Goal: Feedback & Contribution: Leave review/rating

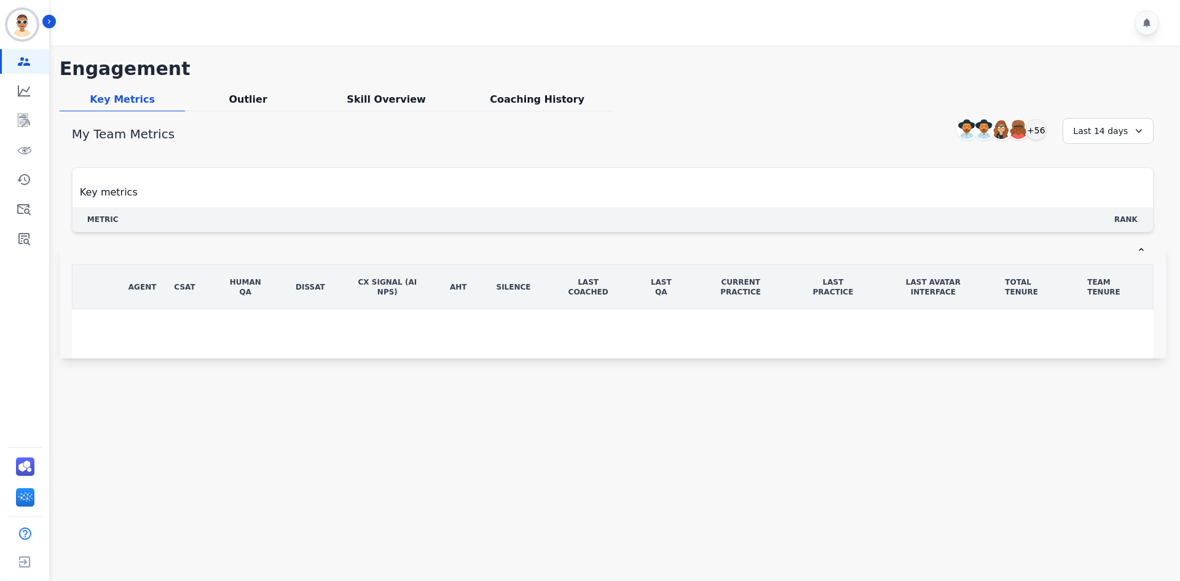
click at [236, 90] on div "**********" at bounding box center [613, 208] width 1106 height 300
click at [22, 117] on icon "Sidebar" at bounding box center [24, 121] width 12 height 14
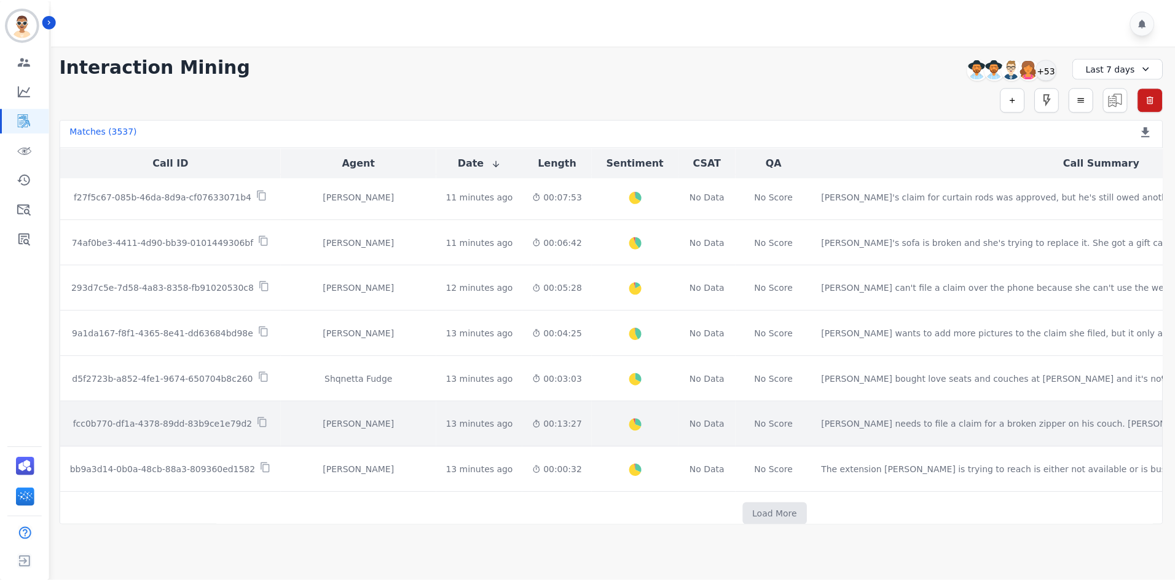
scroll to position [592, 0]
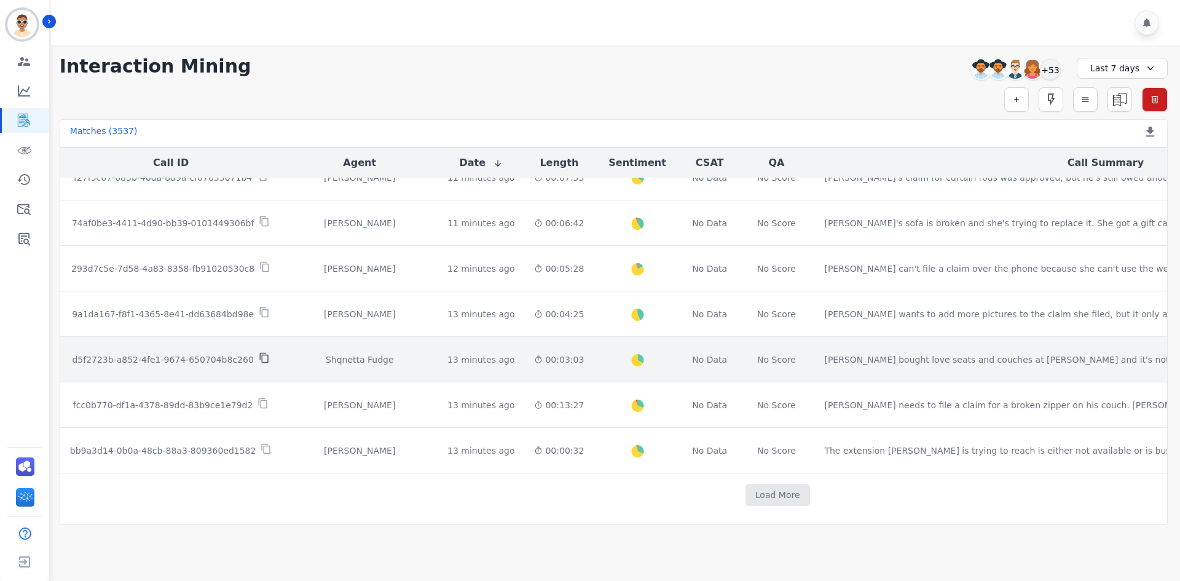
click at [259, 352] on icon at bounding box center [264, 357] width 11 height 11
click at [447, 358] on div "13 minutes ago" at bounding box center [480, 359] width 67 height 12
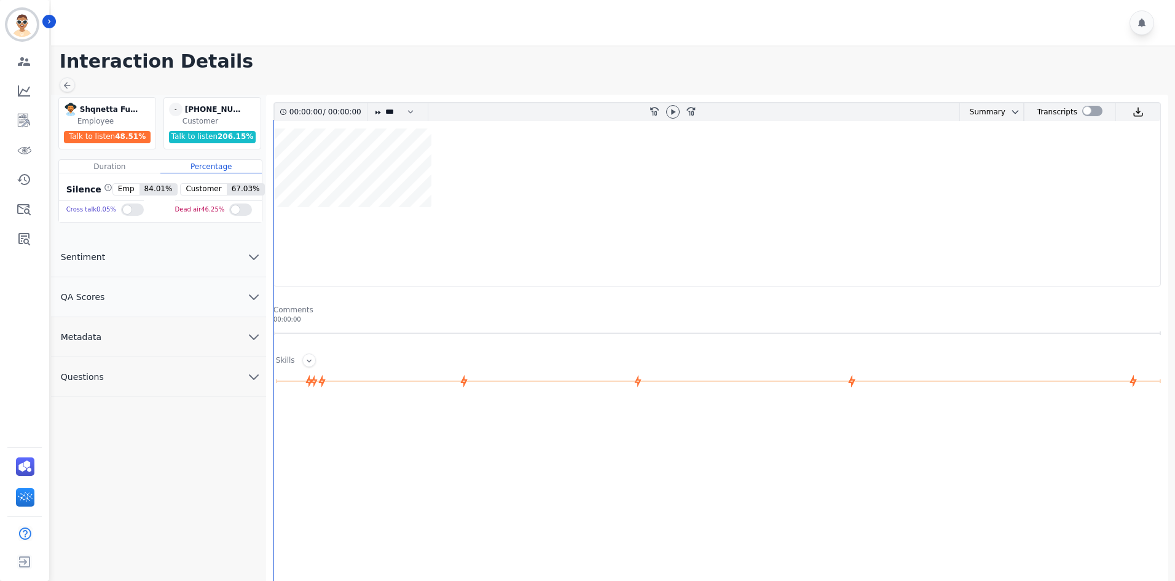
click at [190, 302] on button "QA Scores" at bounding box center [158, 297] width 215 height 40
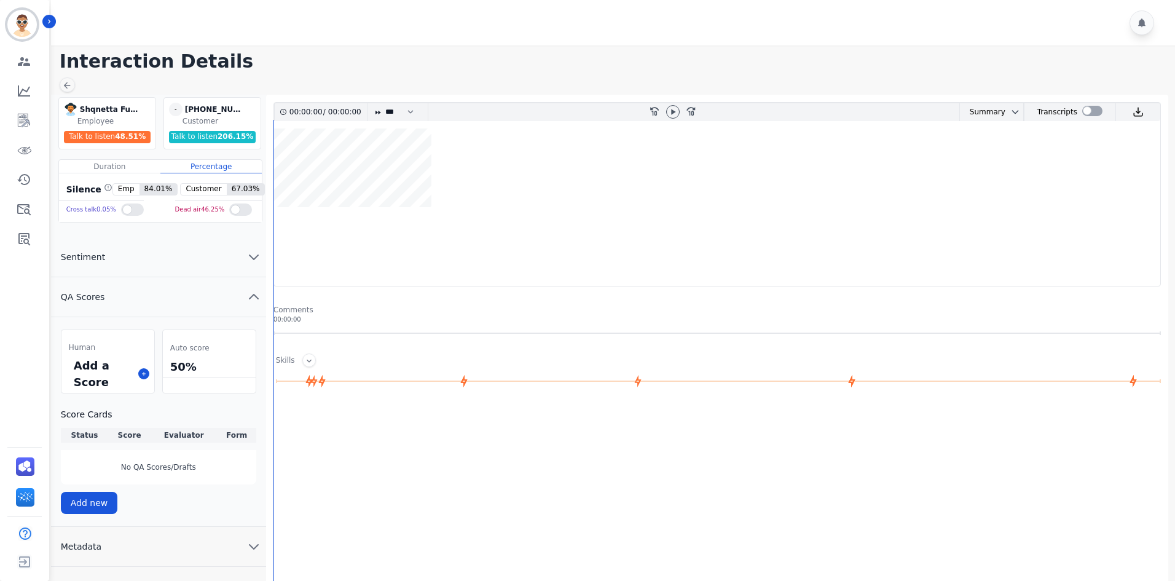
click at [141, 384] on div "Add a Score" at bounding box center [107, 374] width 93 height 38
click at [141, 380] on div "Add a Score" at bounding box center [107, 374] width 93 height 38
click at [142, 373] on icon at bounding box center [144, 374] width 6 height 6
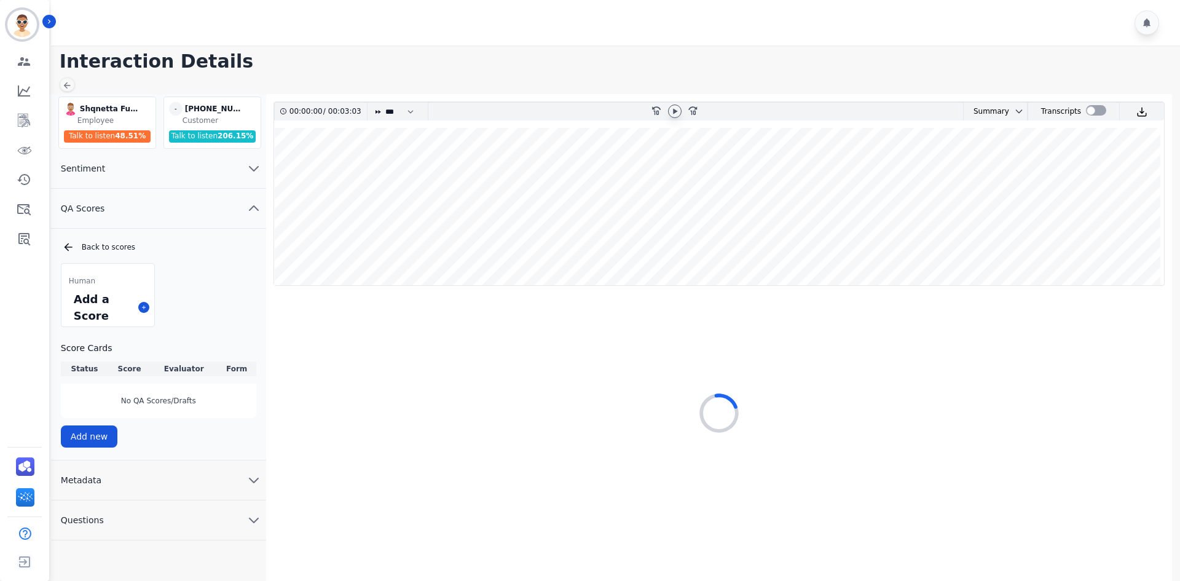
click at [675, 111] on icon at bounding box center [675, 112] width 4 height 6
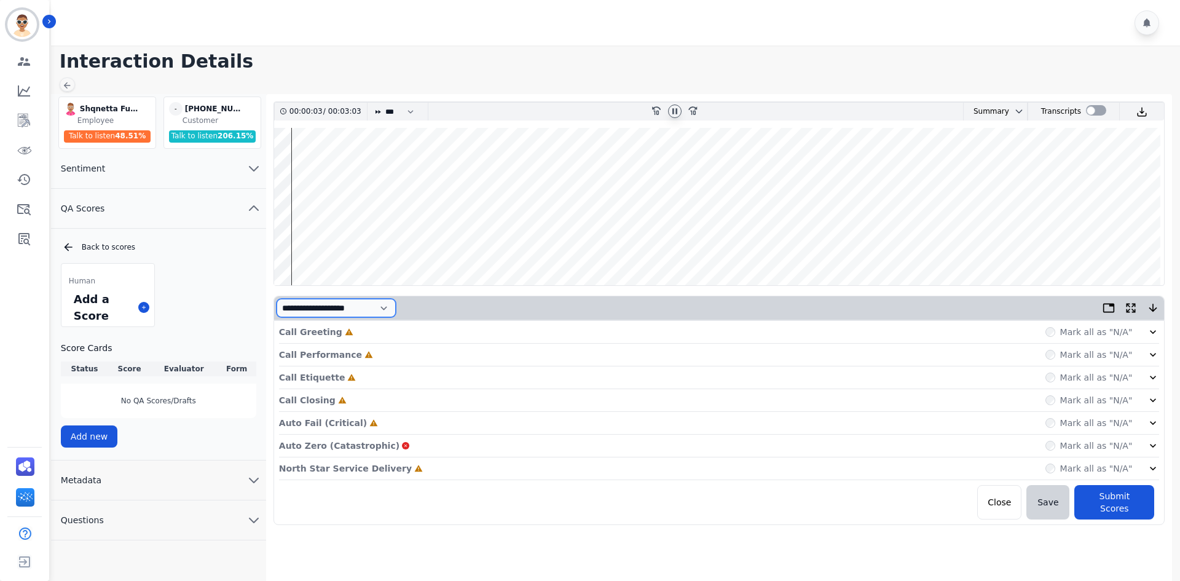
click at [396, 308] on select "**********" at bounding box center [336, 308] width 119 height 18
select select "*"
click at [277, 317] on select "**********" at bounding box center [336, 308] width 119 height 18
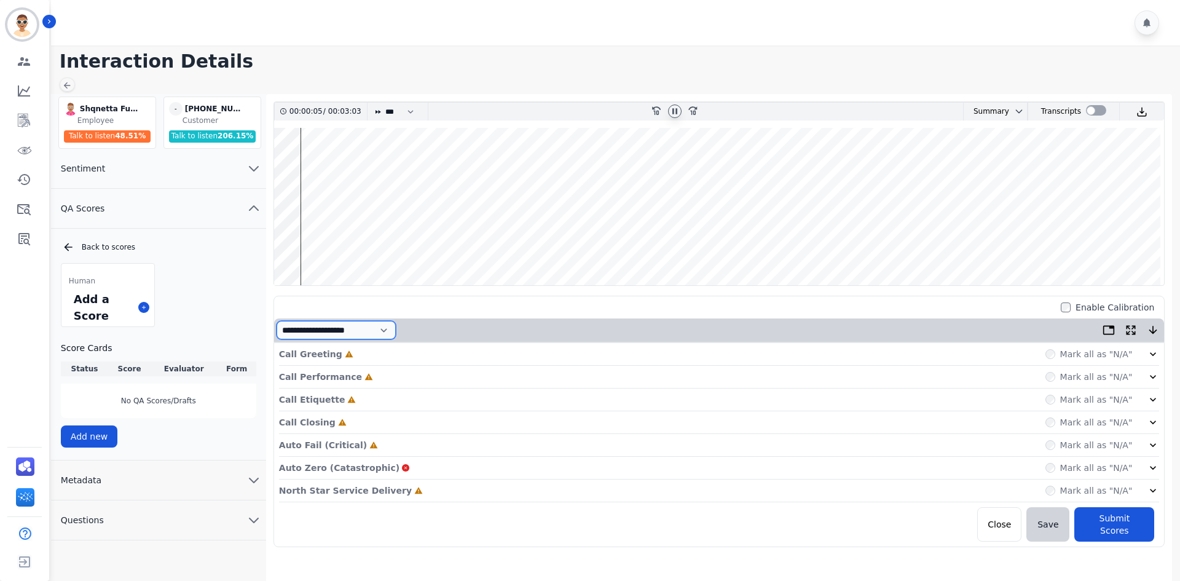
click at [380, 331] on select "**********" at bounding box center [336, 330] width 119 height 18
click at [551, 280] on wave at bounding box center [719, 206] width 890 height 157
click at [410, 357] on div "Call Greeting Incomplete Mark all as "N/A"" at bounding box center [719, 354] width 881 height 23
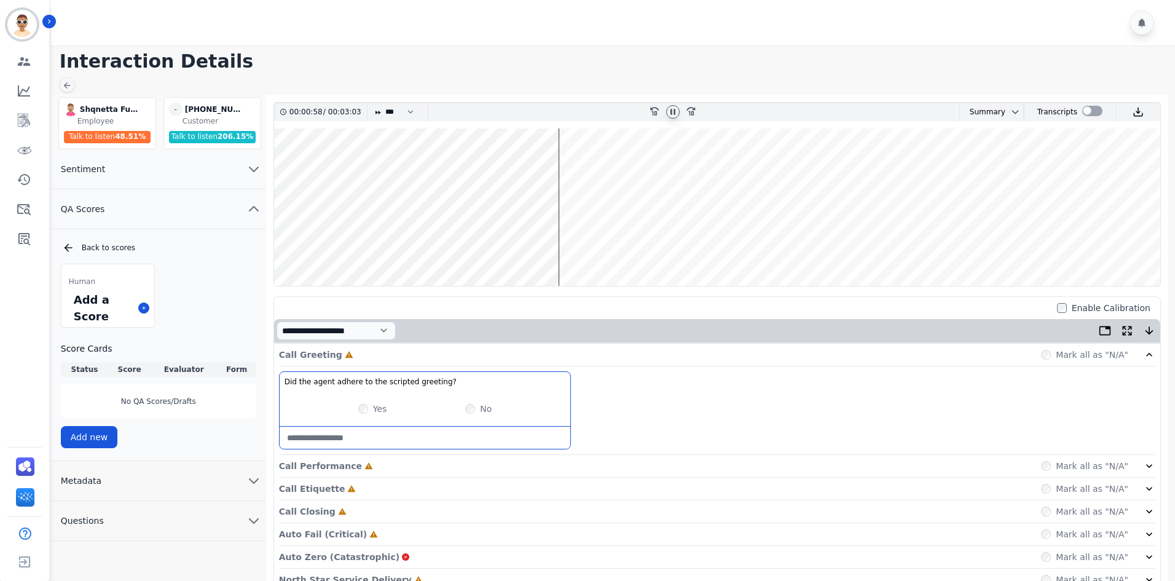
click at [369, 403] on div "Yes" at bounding box center [372, 408] width 29 height 12
click at [368, 410] on div "Yes" at bounding box center [372, 408] width 29 height 12
click at [353, 434] on greeting\?-note at bounding box center [425, 437] width 291 height 22
type greeting\?-note "*"
type greeting\?-note "*******"
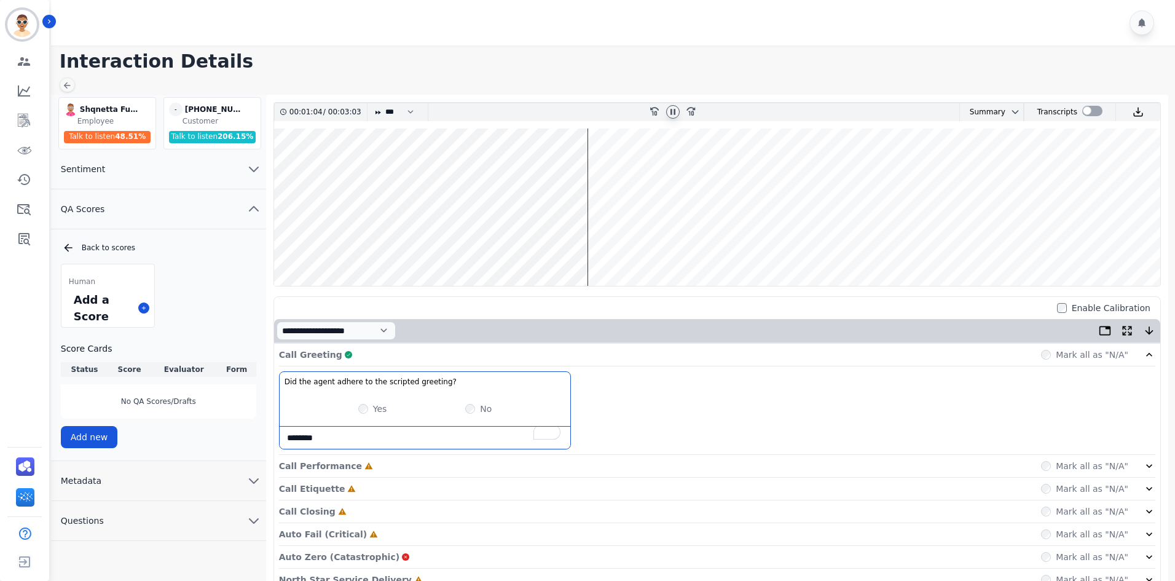
click at [692, 357] on div "Call Greeting Complete Mark all as "N/A"" at bounding box center [717, 354] width 876 height 23
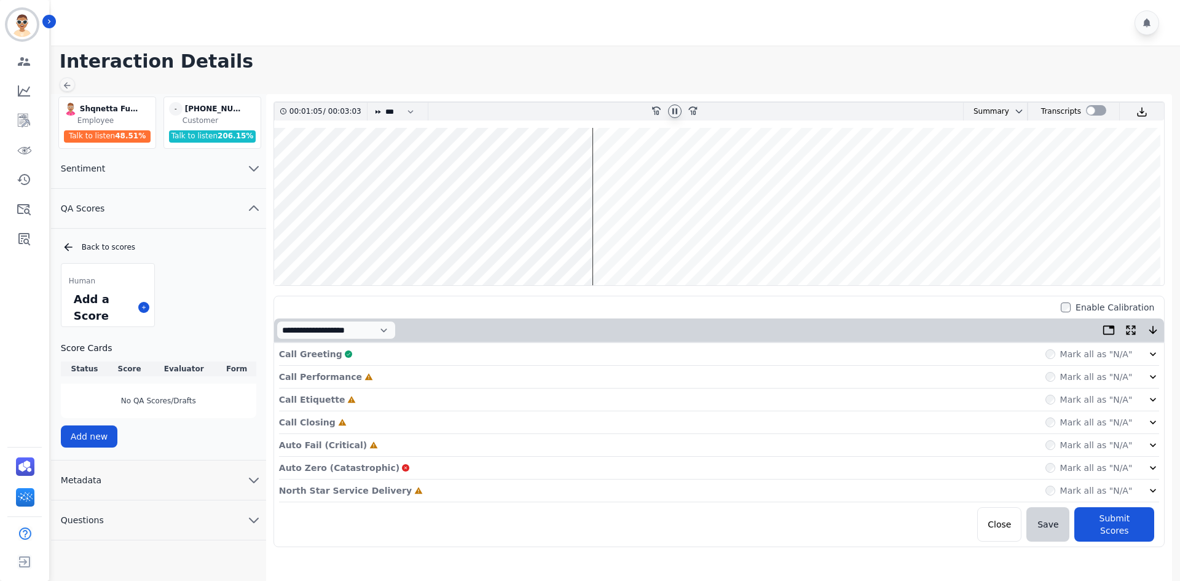
click at [407, 379] on div "Call Performance Incomplete Mark all as "N/A"" at bounding box center [719, 377] width 881 height 23
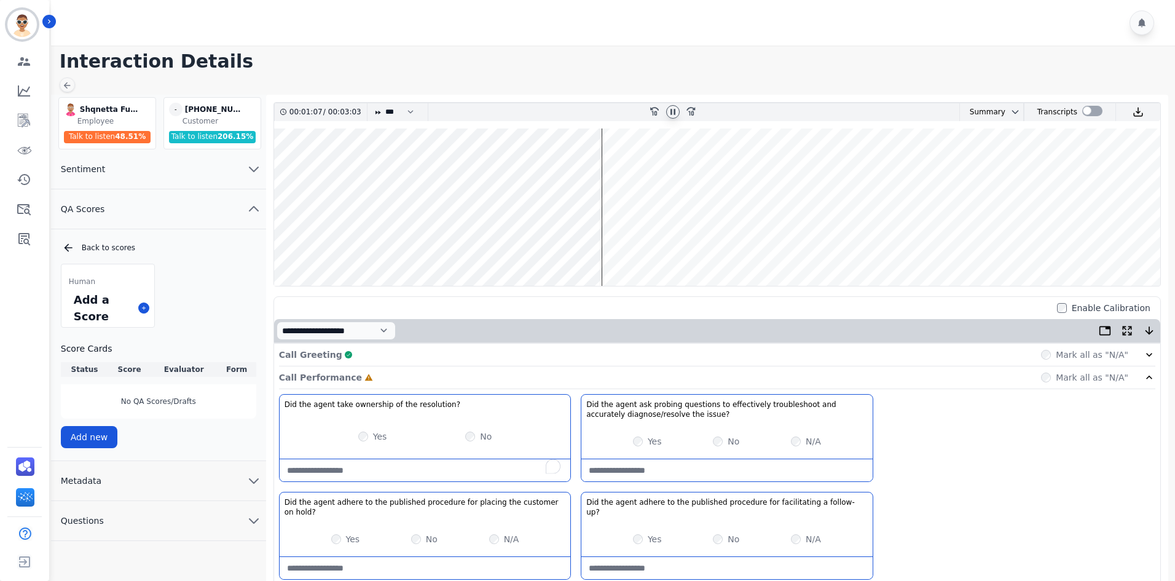
click at [466, 469] on resolution\?-note "To enrich screen reader interactions, please activate Accessibility in Grammarl…" at bounding box center [425, 470] width 291 height 22
type resolution\?-note "*******"
click at [638, 482] on div "Did the agent take ownership of the resolution? No description Yes No ******* D…" at bounding box center [717, 538] width 876 height 289
click at [640, 476] on issue\?-note at bounding box center [726, 470] width 291 height 22
type issue\?-note "****"
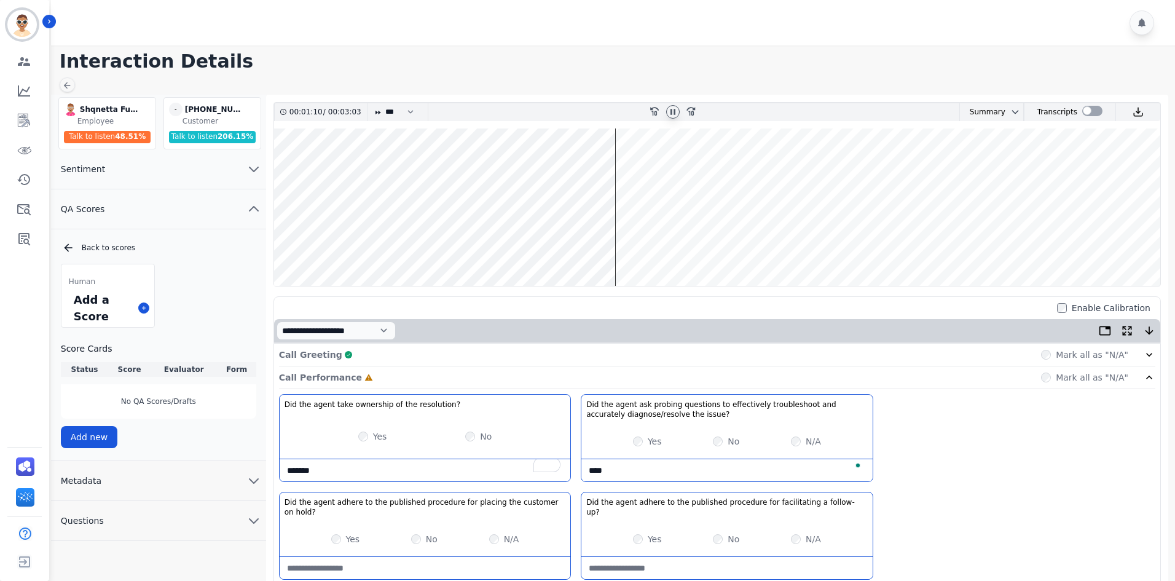
click at [344, 533] on div "Yes" at bounding box center [345, 539] width 29 height 12
click at [342, 533] on div "Yes" at bounding box center [345, 539] width 29 height 12
click at [645, 533] on div "Yes" at bounding box center [647, 539] width 29 height 12
click at [643, 533] on div "Yes" at bounding box center [647, 539] width 29 height 12
click at [511, 384] on div "Call Performance Incomplete Mark all as "N/A"" at bounding box center [717, 377] width 876 height 23
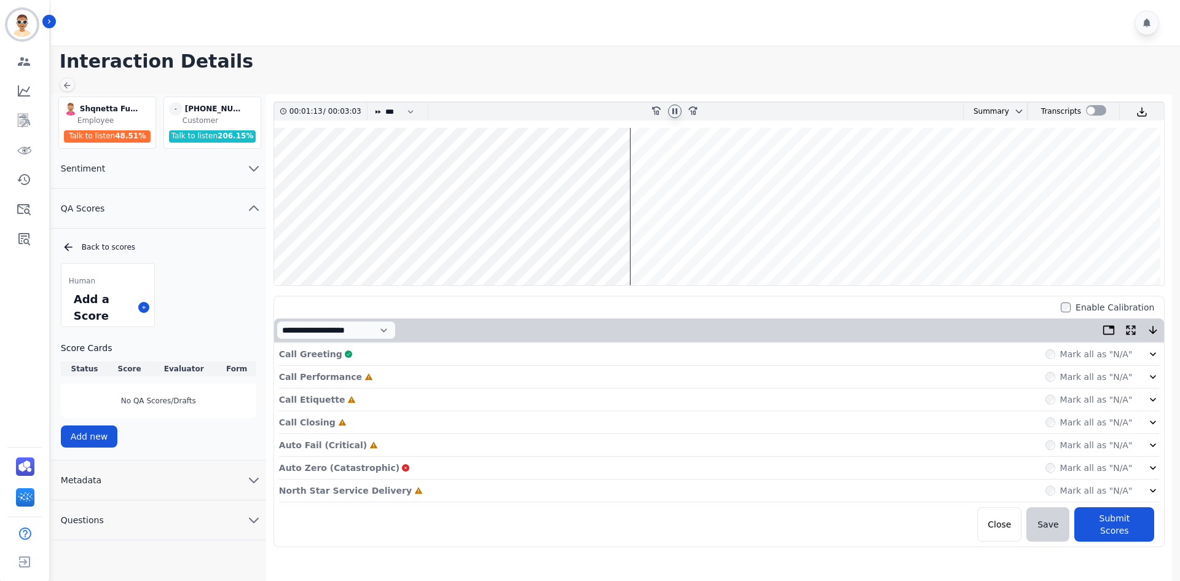
click at [501, 377] on div "Call Performance Incomplete Mark all as "N/A"" at bounding box center [719, 377] width 881 height 23
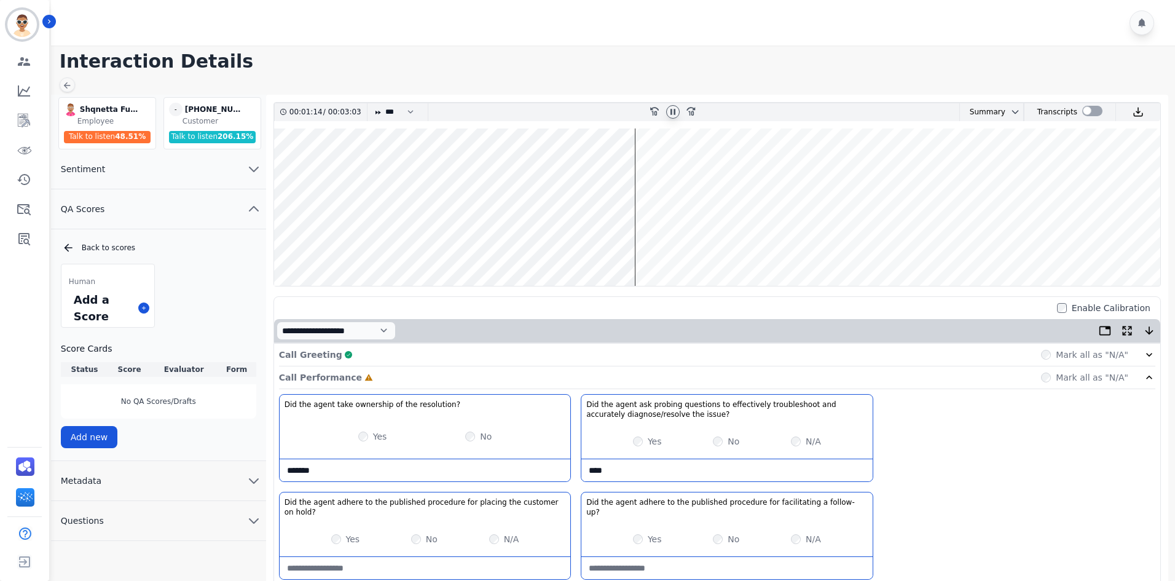
scroll to position [246, 0]
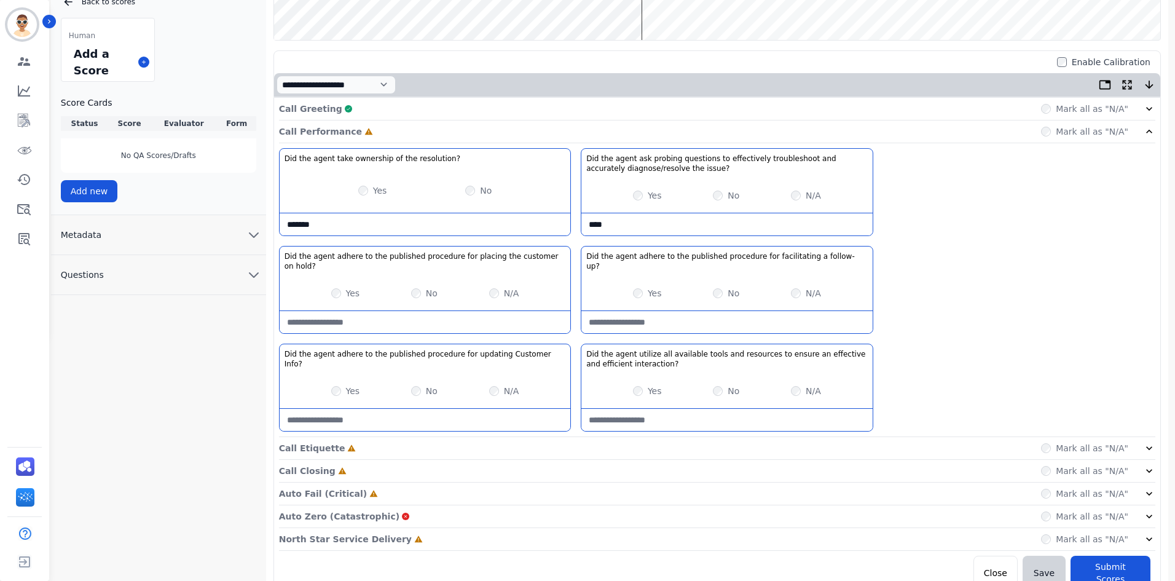
click at [339, 385] on div "Yes" at bounding box center [345, 391] width 29 height 12
click at [646, 385] on div "Yes" at bounding box center [647, 391] width 29 height 12
click at [415, 127] on div "Call Performance Complete Mark all as "N/A"" at bounding box center [717, 131] width 876 height 23
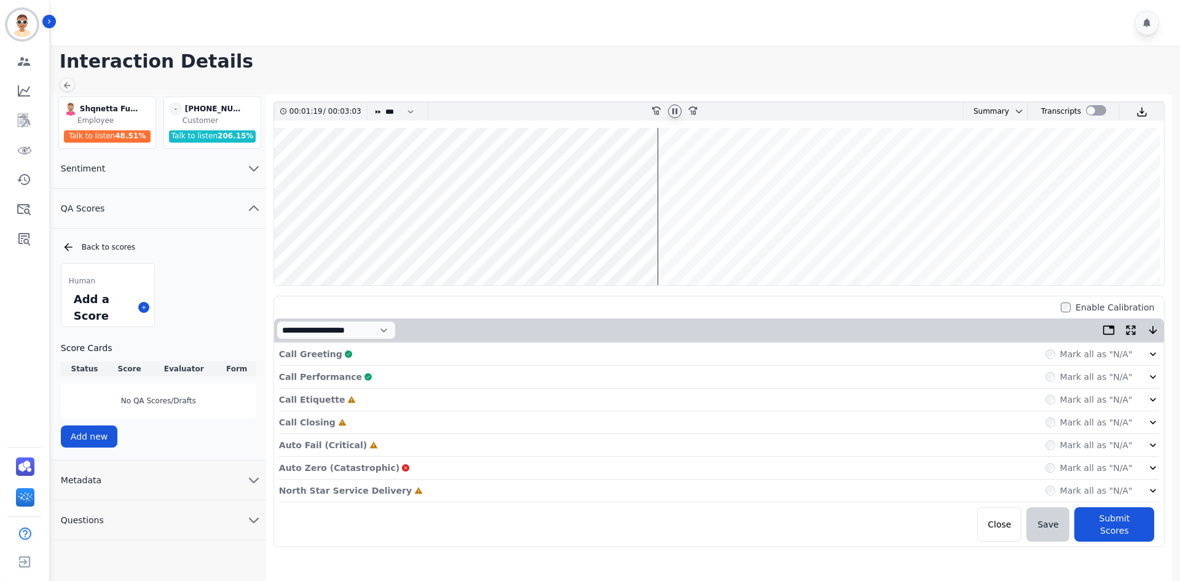
click at [363, 398] on div "Call Etiquette Incomplete Mark all as "N/A"" at bounding box center [719, 399] width 881 height 23
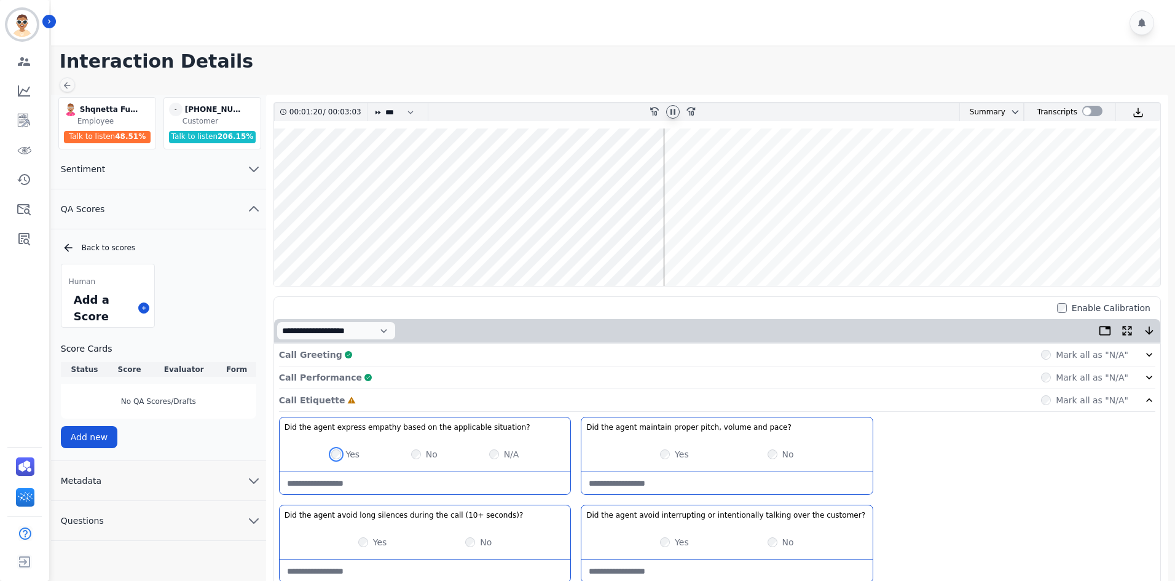
scroll to position [184, 0]
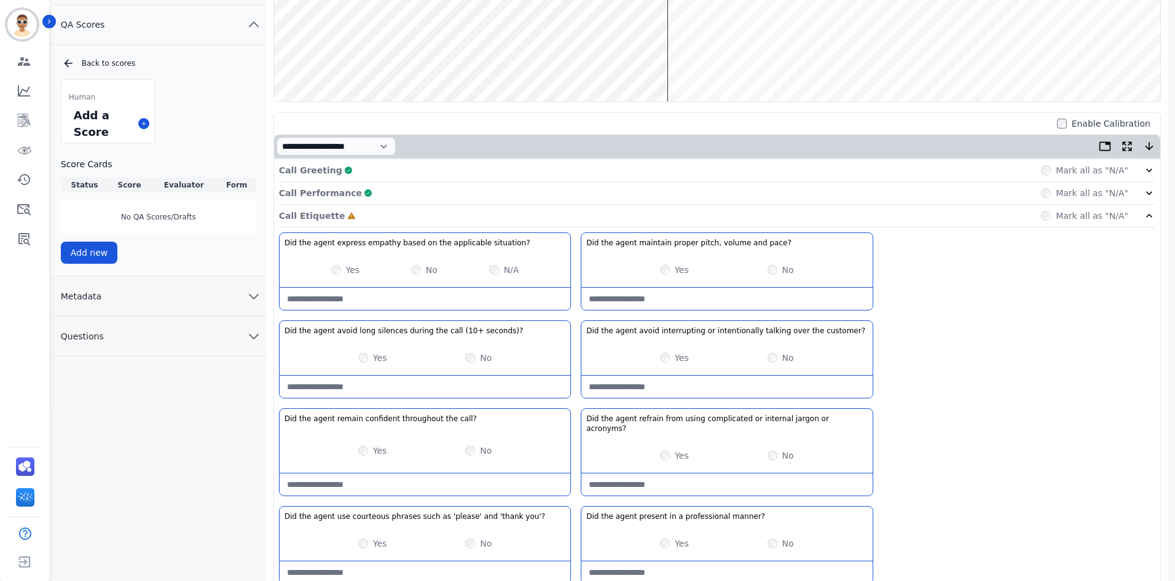
click at [364, 351] on div "Yes" at bounding box center [372, 357] width 29 height 12
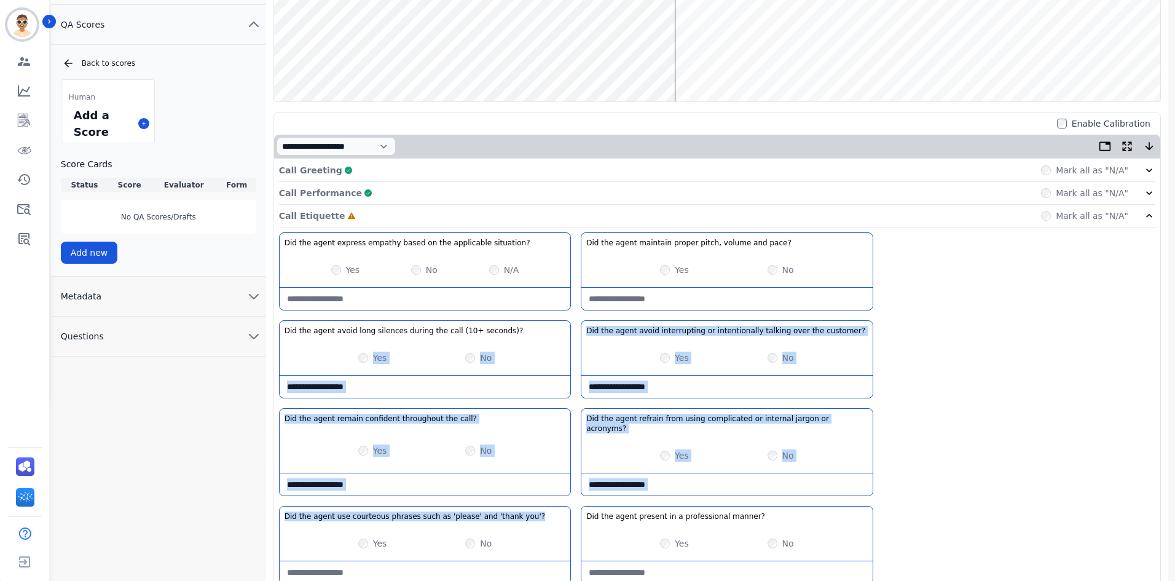
click at [361, 537] on div "Yes" at bounding box center [372, 543] width 29 height 12
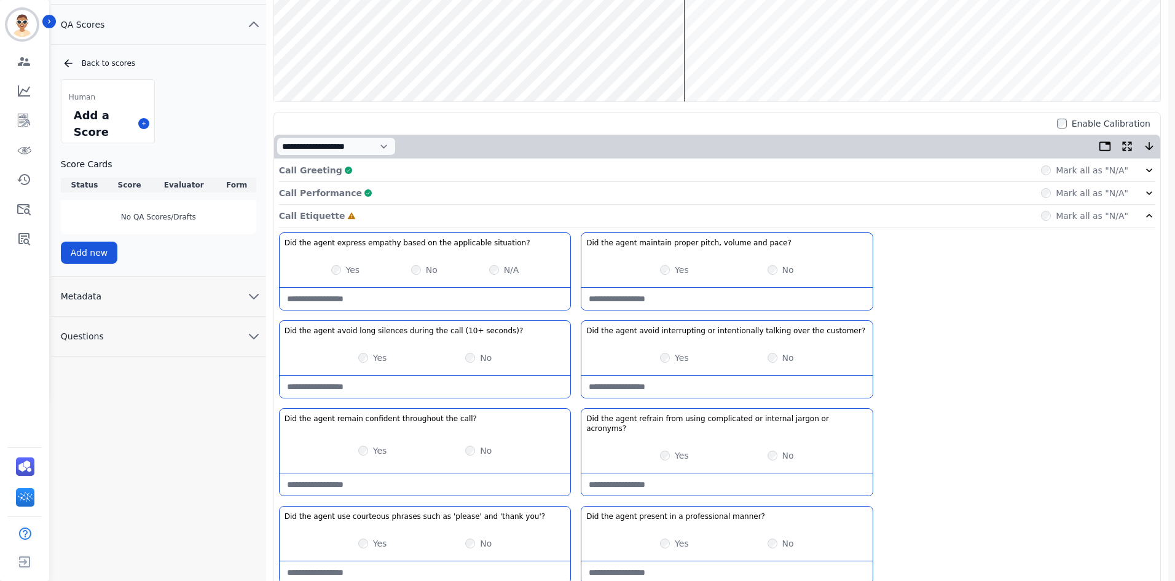
click at [659, 273] on div "Yes No" at bounding box center [726, 270] width 291 height 34
click at [670, 356] on div "Yes" at bounding box center [674, 357] width 29 height 12
click at [673, 366] on div "Yes No" at bounding box center [726, 357] width 291 height 34
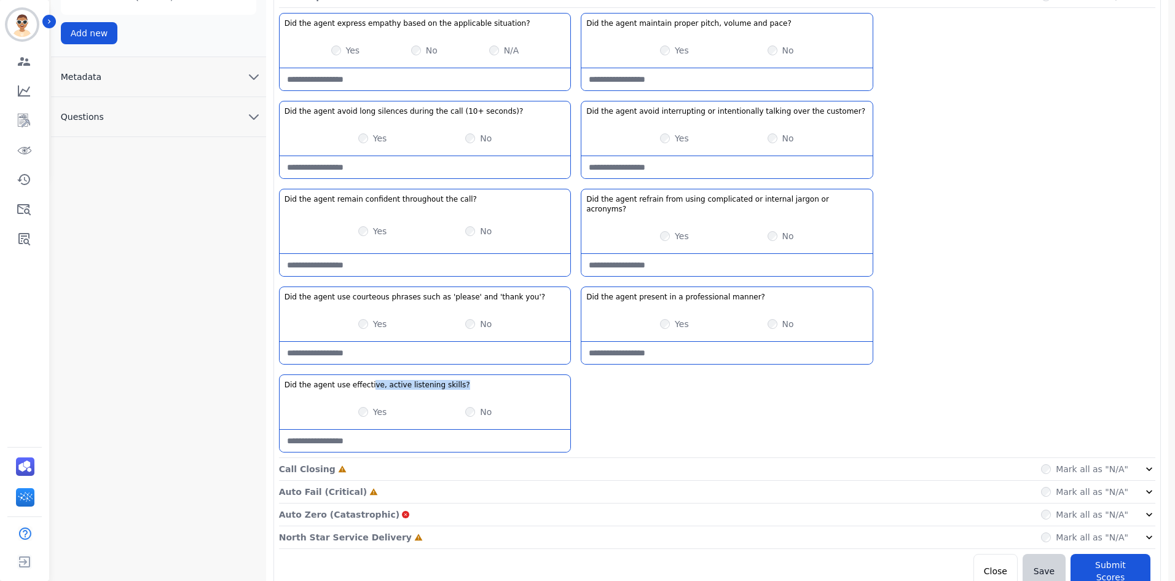
drag, startPoint x: 367, startPoint y: 383, endPoint x: 364, endPoint y: 394, distance: 10.7
click at [364, 391] on div "Did the agent use effective, active listening skills? No description Yes No" at bounding box center [425, 413] width 292 height 78
click at [364, 396] on div "Yes No" at bounding box center [425, 411] width 291 height 34
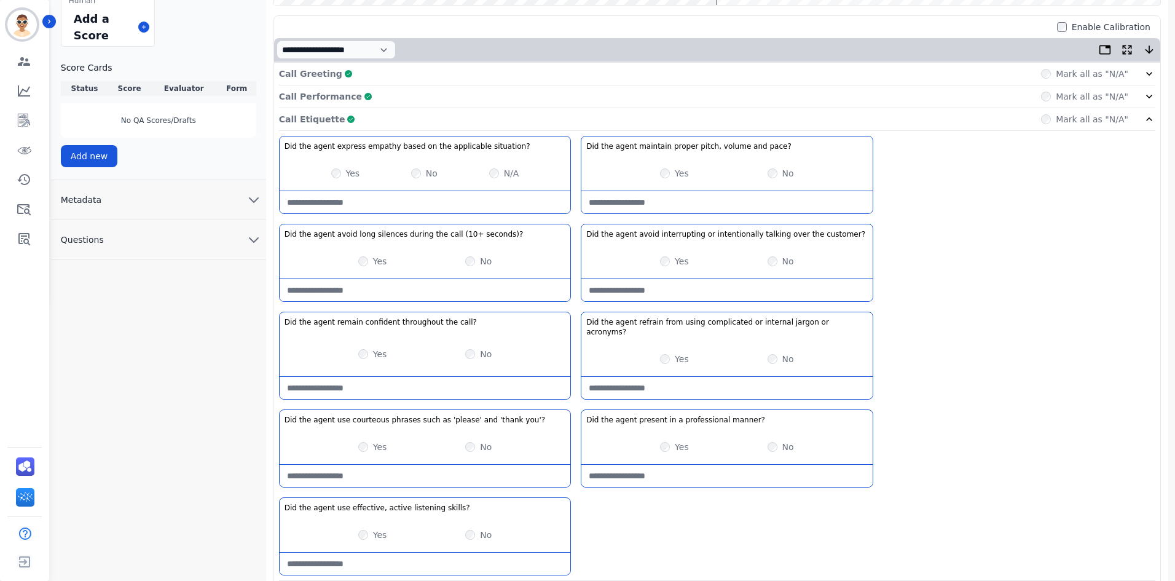
click at [391, 198] on situation\?-note at bounding box center [425, 202] width 291 height 22
type situation\?-note "****"
click at [499, 171] on div "N/A" at bounding box center [504, 173] width 30 height 12
click at [371, 119] on div "Call Etiquette Complete Mark all as "N/A"" at bounding box center [717, 119] width 876 height 23
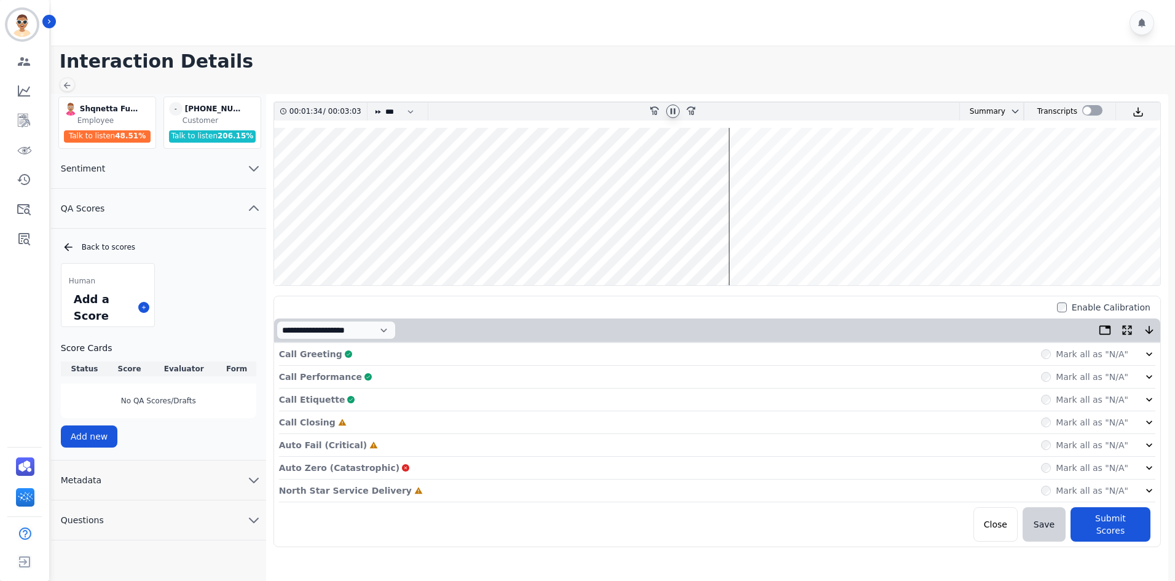
scroll to position [0, 0]
click at [353, 418] on div "Call Closing Incomplete Mark all as "N/A"" at bounding box center [719, 422] width 881 height 23
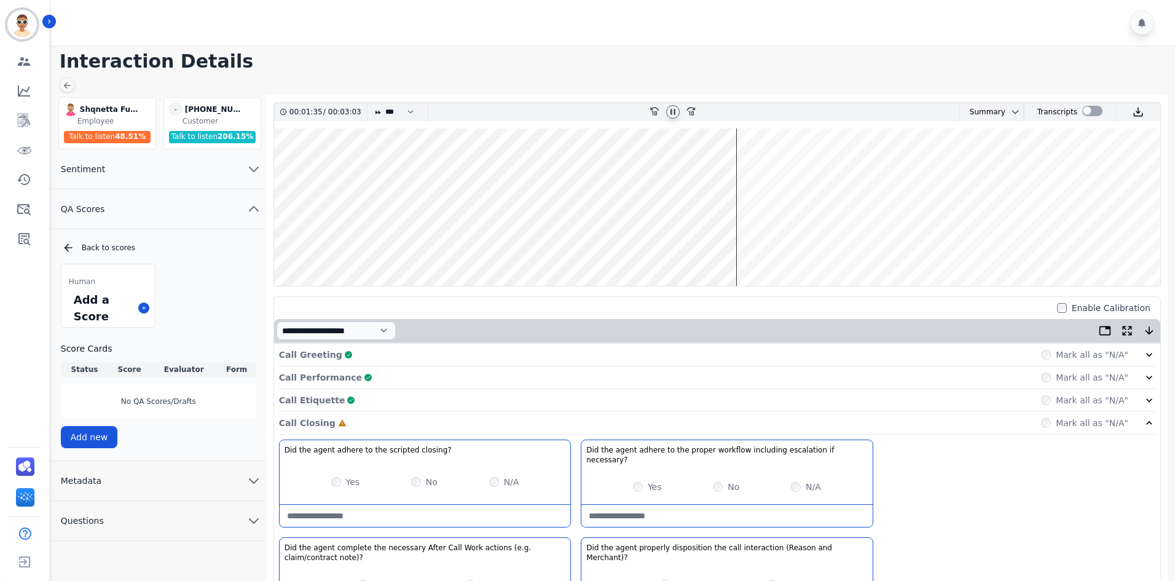
scroll to position [150, 0]
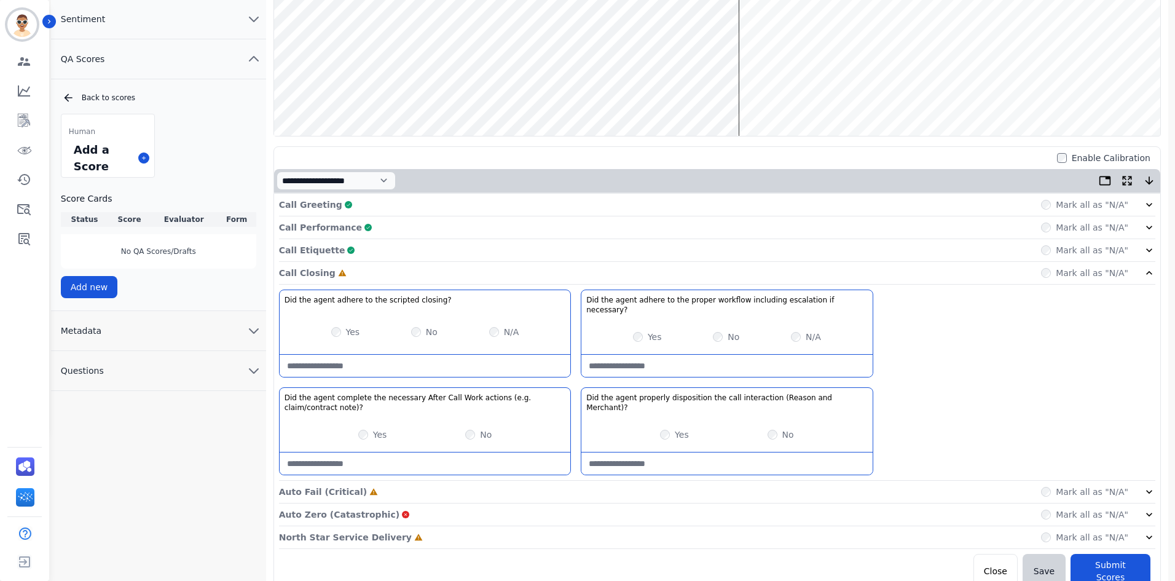
click at [343, 318] on div "Yes No N/A" at bounding box center [425, 332] width 291 height 34
click at [343, 326] on div "Yes" at bounding box center [345, 332] width 29 height 12
click at [338, 326] on div "Yes" at bounding box center [345, 332] width 29 height 12
click at [339, 355] on closing\?-note at bounding box center [425, 366] width 291 height 22
type closing\?-note "****"
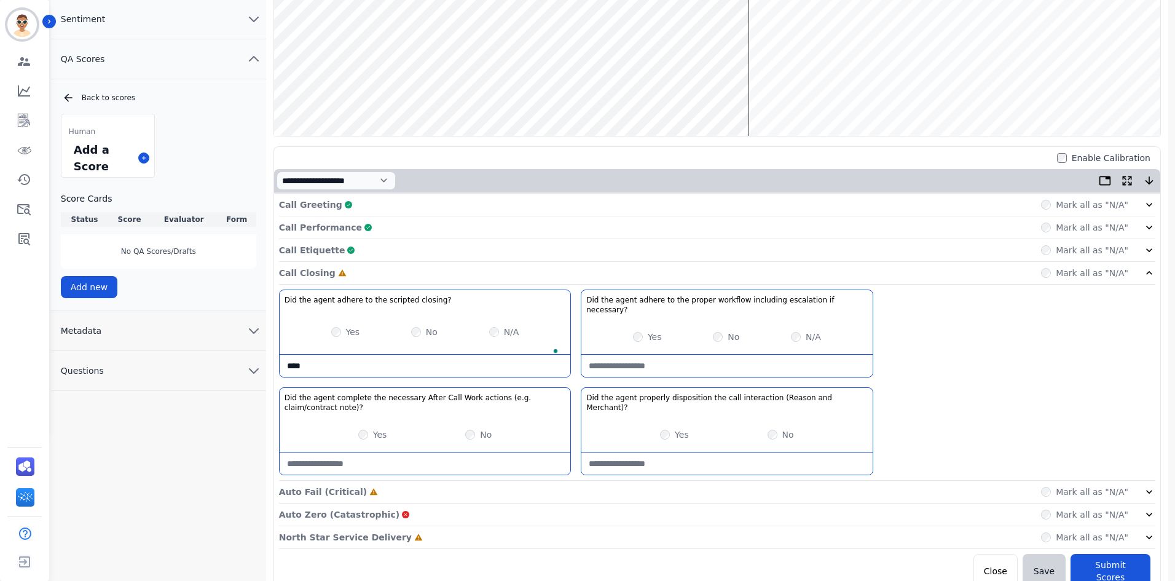
click at [618, 362] on necessary\?-note at bounding box center [726, 366] width 291 height 22
type necessary\?-note "****"
click at [359, 457] on note\)\?-note at bounding box center [425, 463] width 291 height 22
type note\)\?-note "****"
click at [654, 419] on div "Yes No" at bounding box center [726, 434] width 291 height 34
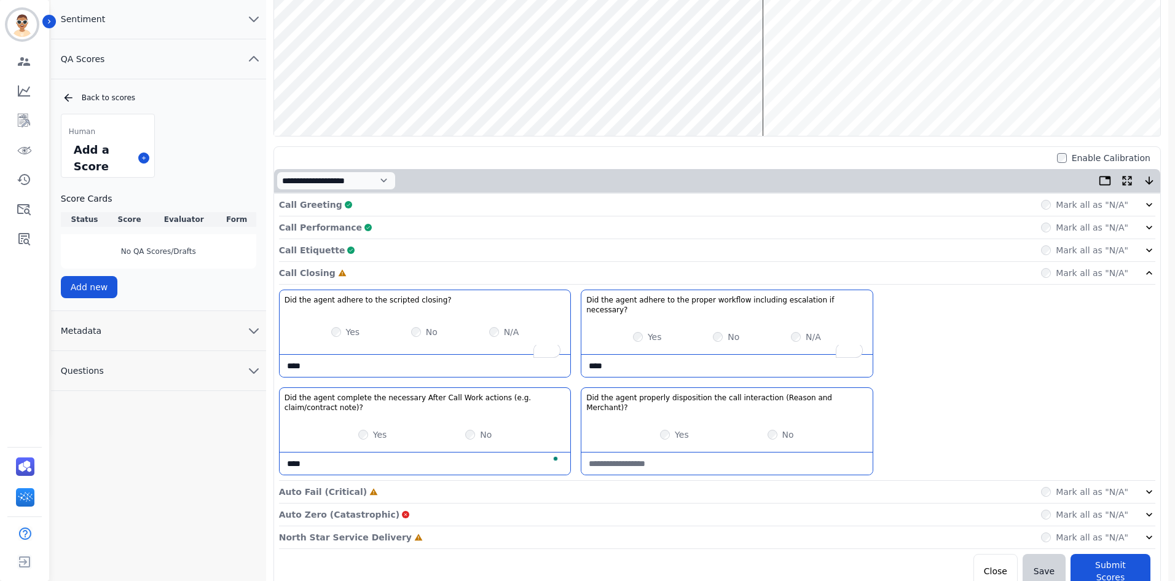
click at [678, 427] on div "Yes No" at bounding box center [726, 434] width 291 height 34
click at [672, 428] on div "Yes" at bounding box center [674, 434] width 29 height 12
click at [625, 454] on Merchant\)\?-note "To enrich screen reader interactions, please activate Accessibility in Grammarl…" at bounding box center [726, 463] width 291 height 22
type Merchant\)\?-note "****"
click at [399, 278] on div "Call Closing Complete Mark all as "N/A"" at bounding box center [717, 273] width 876 height 23
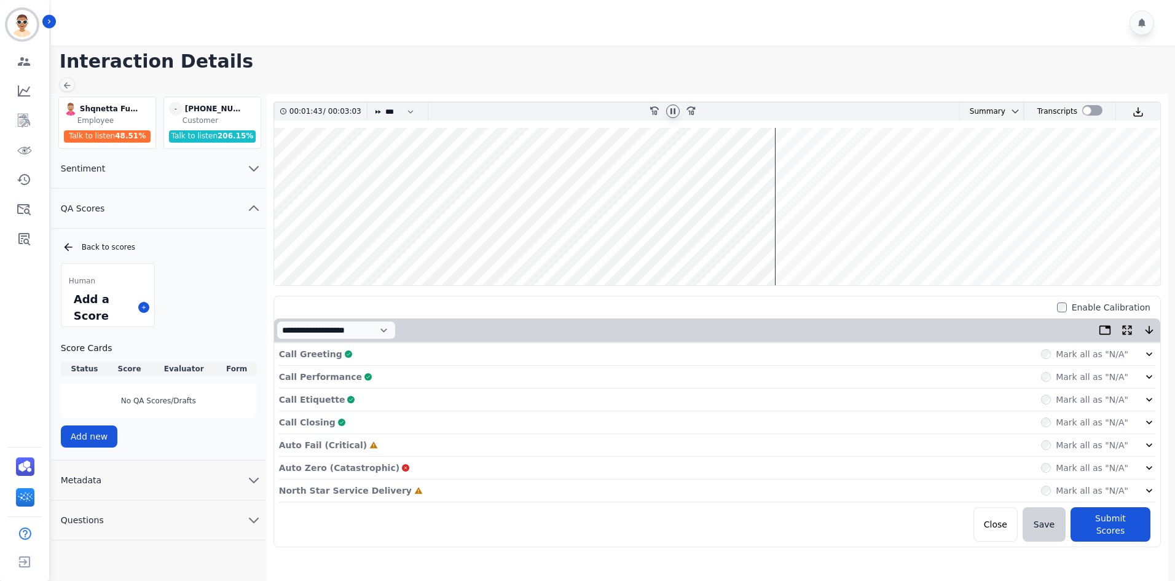
scroll to position [0, 0]
click at [369, 447] on icon at bounding box center [373, 445] width 9 height 9
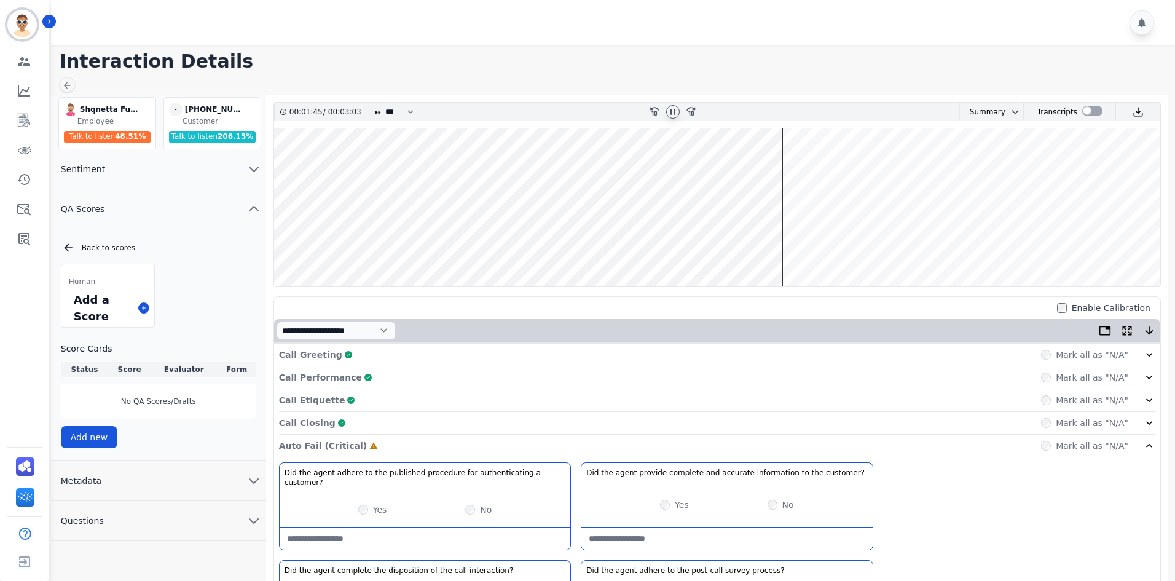
scroll to position [140, 0]
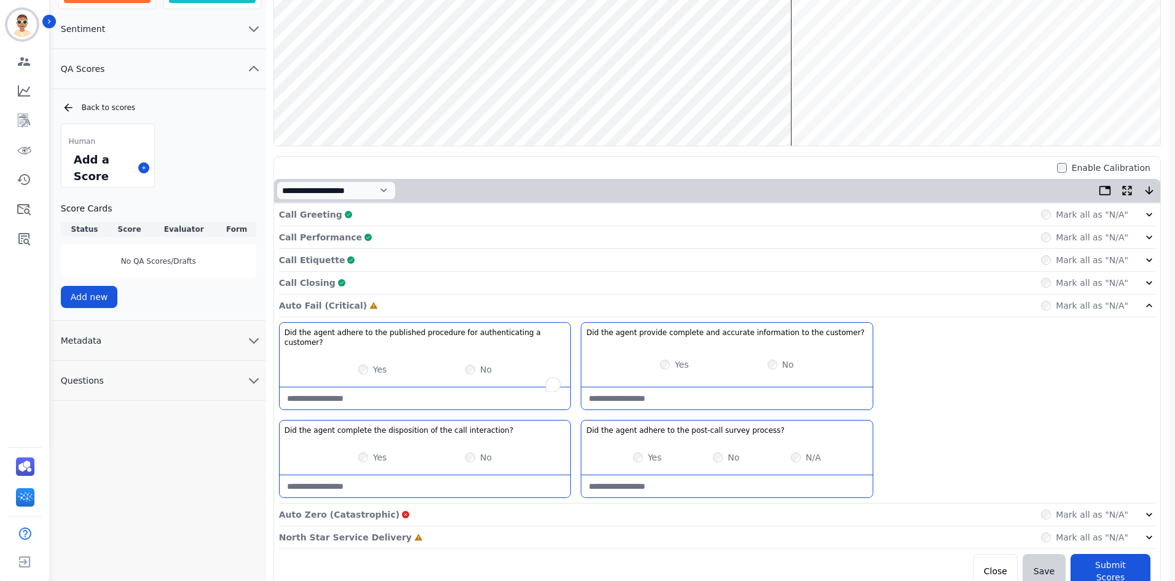
click at [380, 387] on customer\?-note "To enrich screen reader interactions, please activate Accessibility in Grammarl…" at bounding box center [425, 398] width 291 height 22
type customer\?-note "****"
click at [634, 451] on div "Yes" at bounding box center [647, 457] width 29 height 12
click at [642, 440] on div "Yes No N/A" at bounding box center [726, 457] width 291 height 34
click at [635, 404] on div "Did the agent adhere to the published procedure for authenticating a customer? …" at bounding box center [717, 412] width 876 height 181
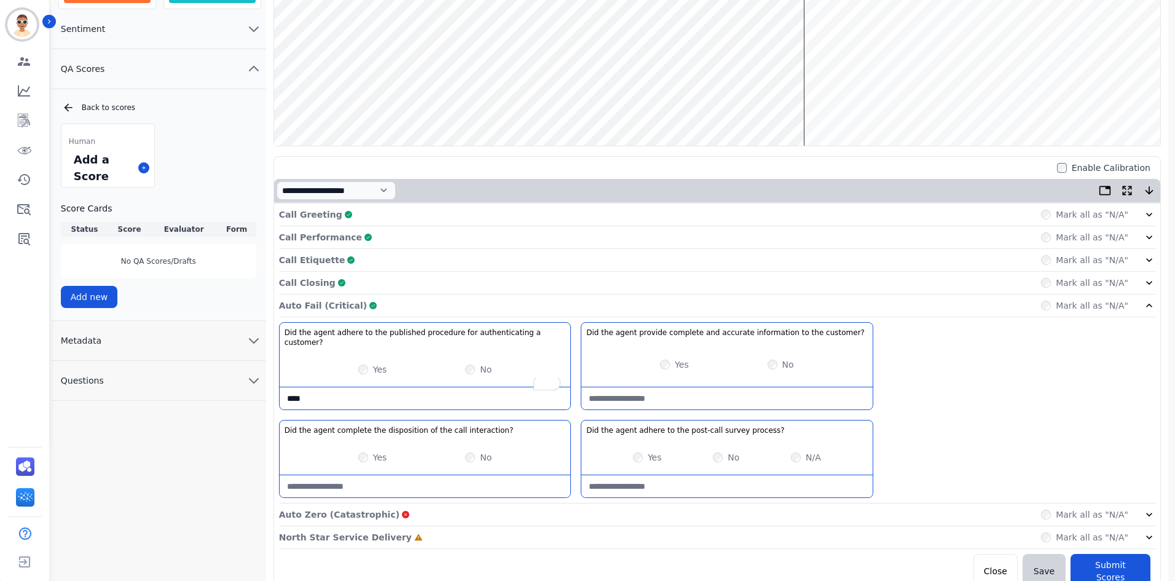
click at [632, 394] on customer\?-note at bounding box center [726, 398] width 291 height 22
click at [634, 391] on customer\?-note "To enrich screen reader interactions, please activate Accessibility in Grammarl…" at bounding box center [726, 398] width 291 height 22
click at [633, 390] on customer\?-note "To enrich screen reader interactions, please activate Accessibility in Grammarl…" at bounding box center [726, 398] width 291 height 22
type customer\?-note "****"
click at [428, 310] on div "Auto Fail (Critical) Complete Mark all as "N/A"" at bounding box center [717, 305] width 876 height 23
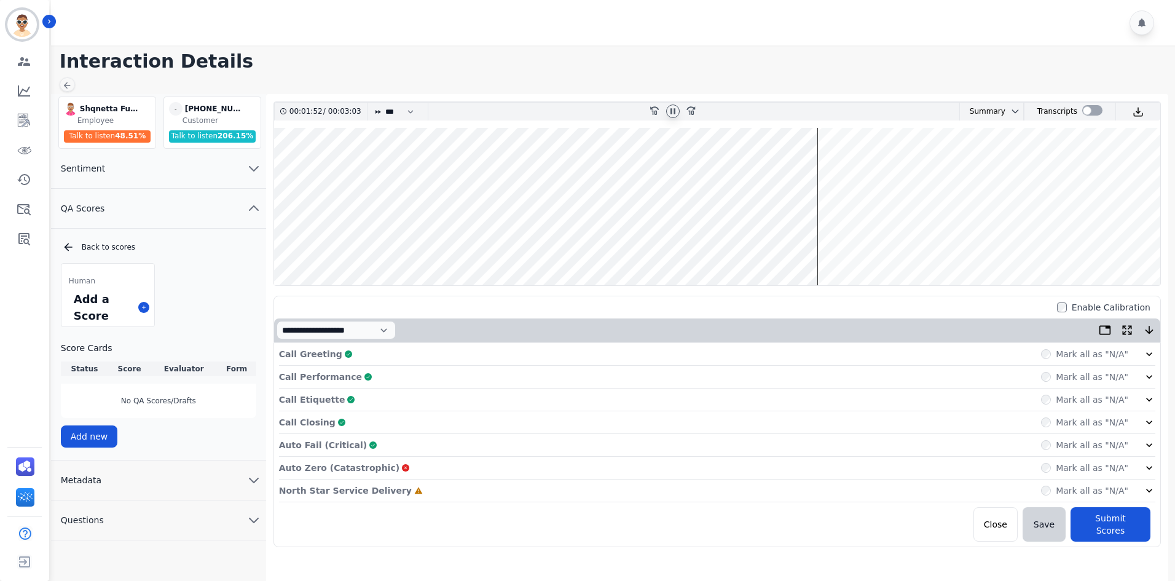
scroll to position [0, 0]
click at [394, 460] on div "Auto Zero (Catastrophic) Mark all as "N/A"" at bounding box center [719, 468] width 881 height 23
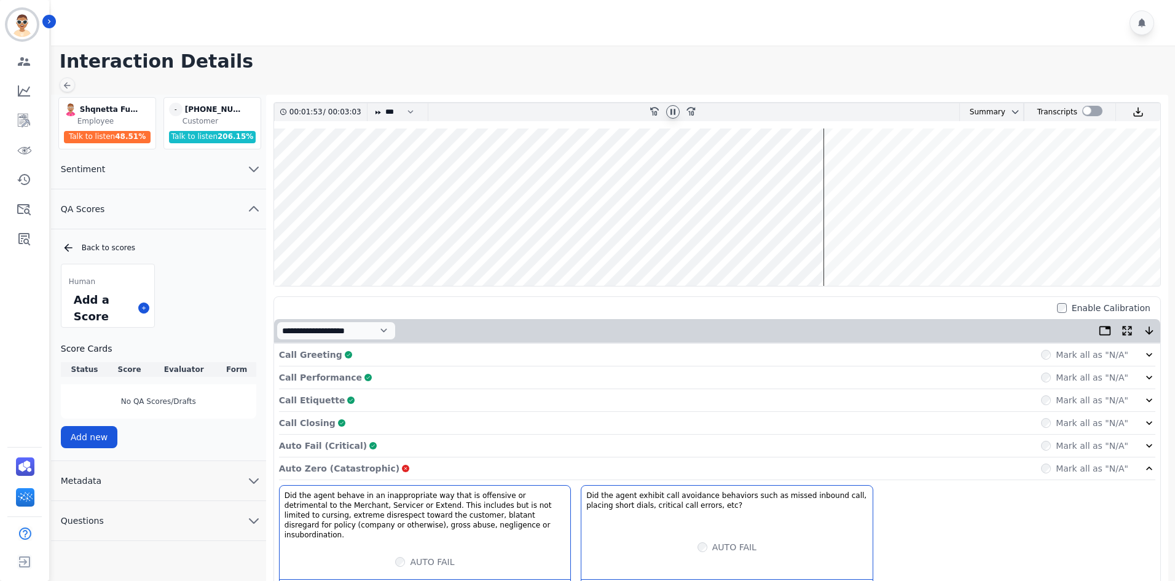
scroll to position [82, 0]
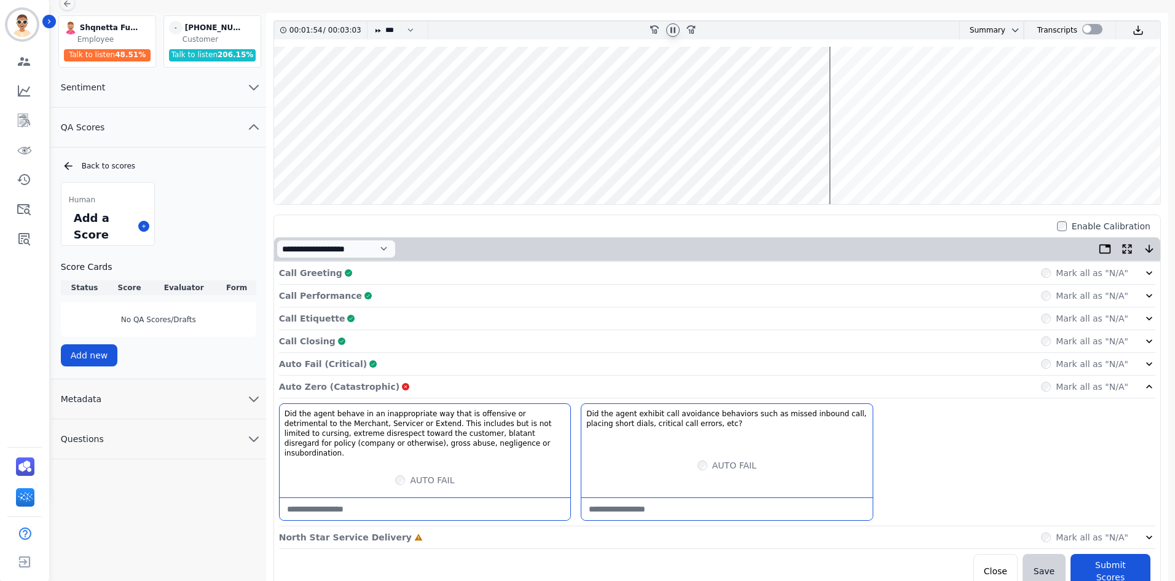
click at [391, 498] on insubordination\ at bounding box center [425, 509] width 291 height 22
type insubordination\ "****"
click at [457, 384] on div "Auto Zero (Catastrophic) Mark all as "N/A"" at bounding box center [717, 386] width 876 height 23
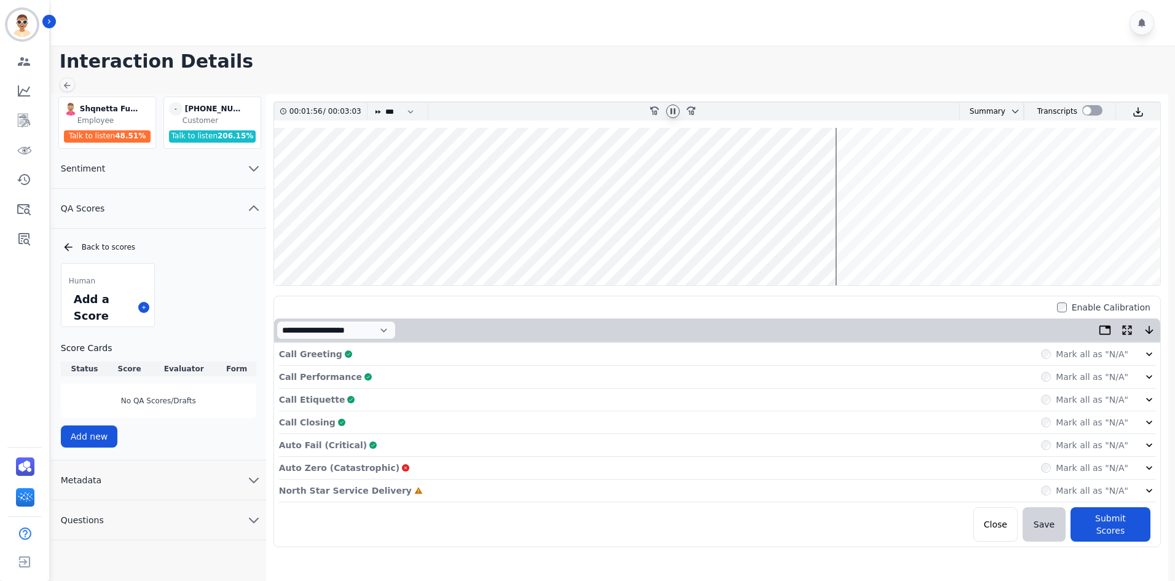
scroll to position [0, 0]
click at [1064, 469] on div "Mark all as "N/A"" at bounding box center [1088, 467] width 87 height 12
click at [1057, 523] on button "Save" at bounding box center [1047, 524] width 43 height 34
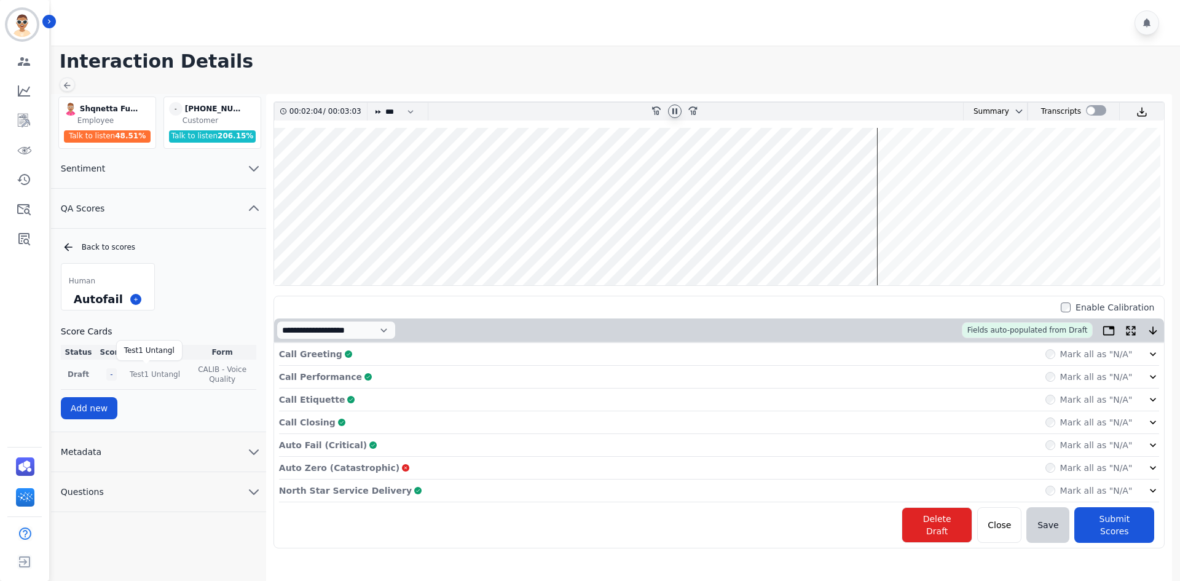
click at [148, 369] on p "Test1 Untangl" at bounding box center [155, 374] width 50 height 10
click at [90, 370] on td "Draft" at bounding box center [78, 374] width 35 height 30
click at [114, 369] on td "-" at bounding box center [111, 374] width 31 height 30
click at [100, 369] on td "-" at bounding box center [111, 374] width 31 height 30
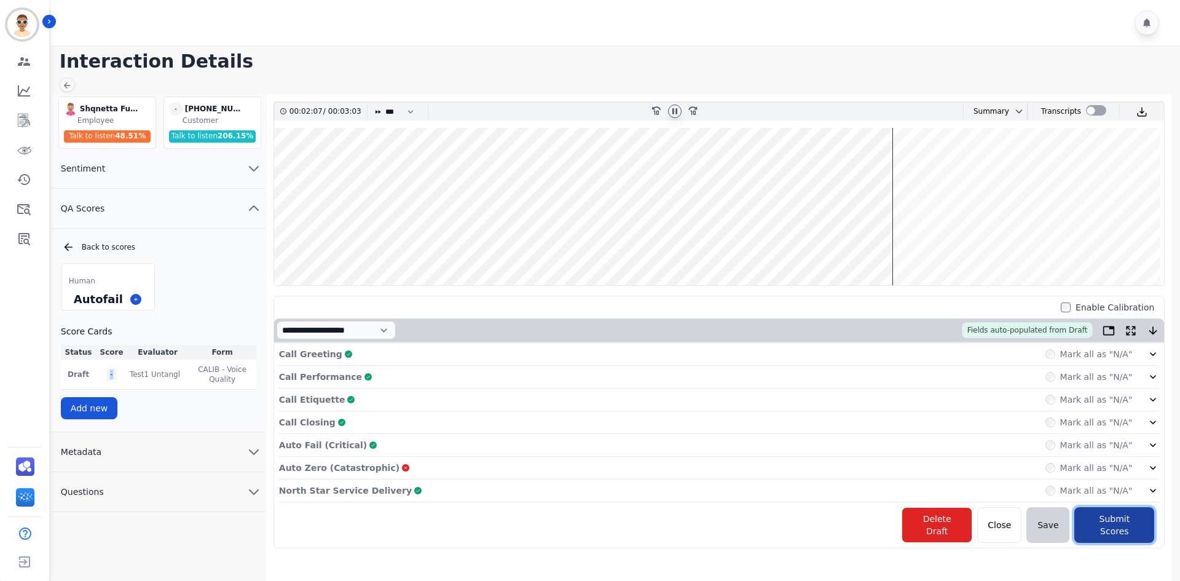
click at [1104, 523] on button "Submit Scores" at bounding box center [1114, 525] width 80 height 36
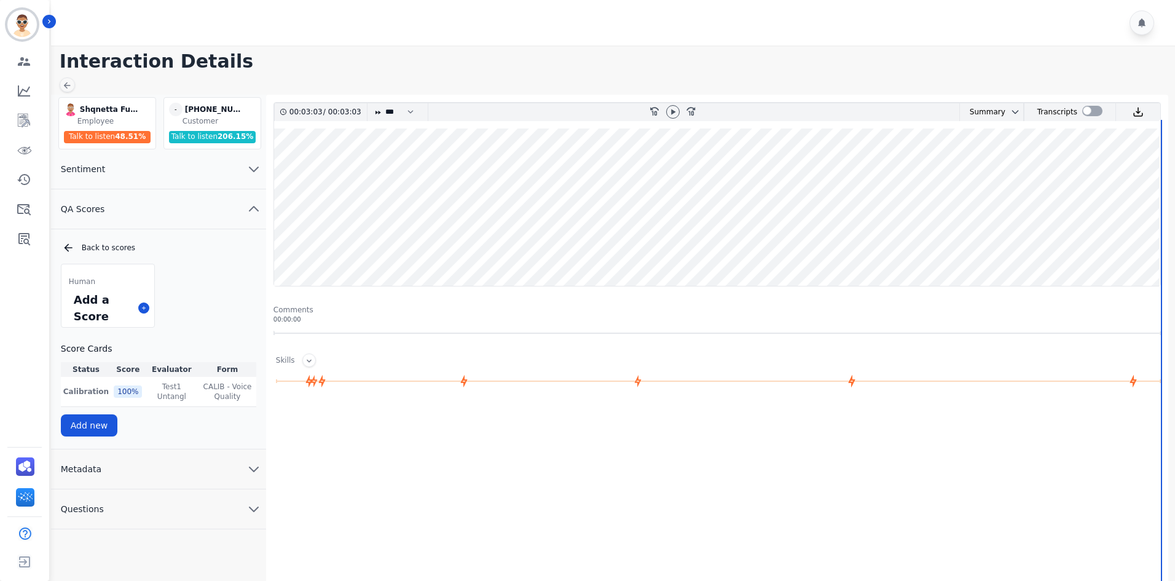
click at [195, 462] on button "Metadata" at bounding box center [158, 469] width 215 height 40
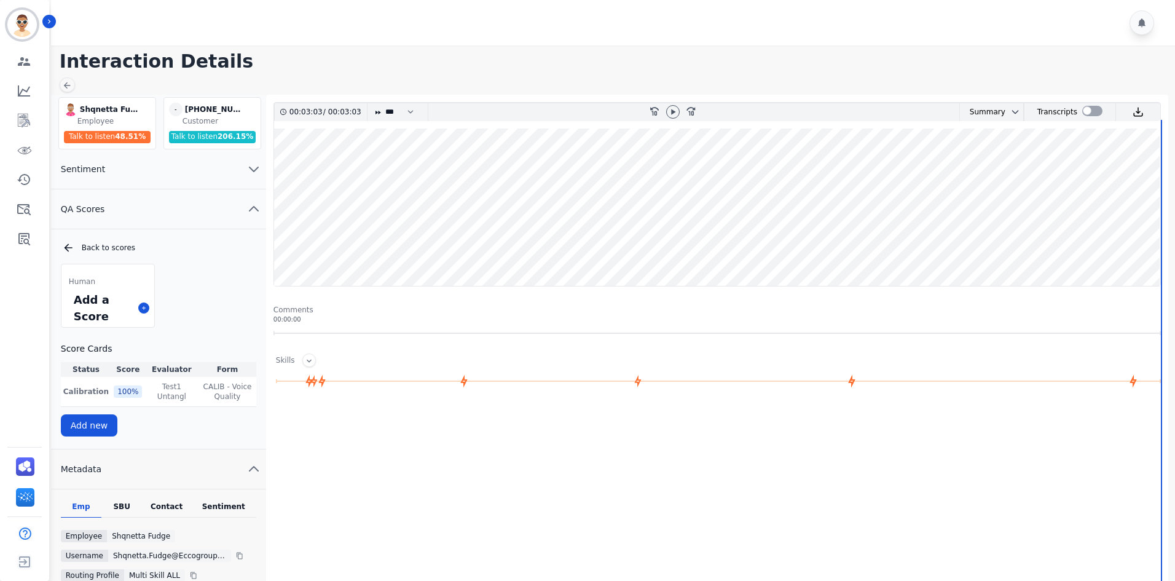
scroll to position [106, 0]
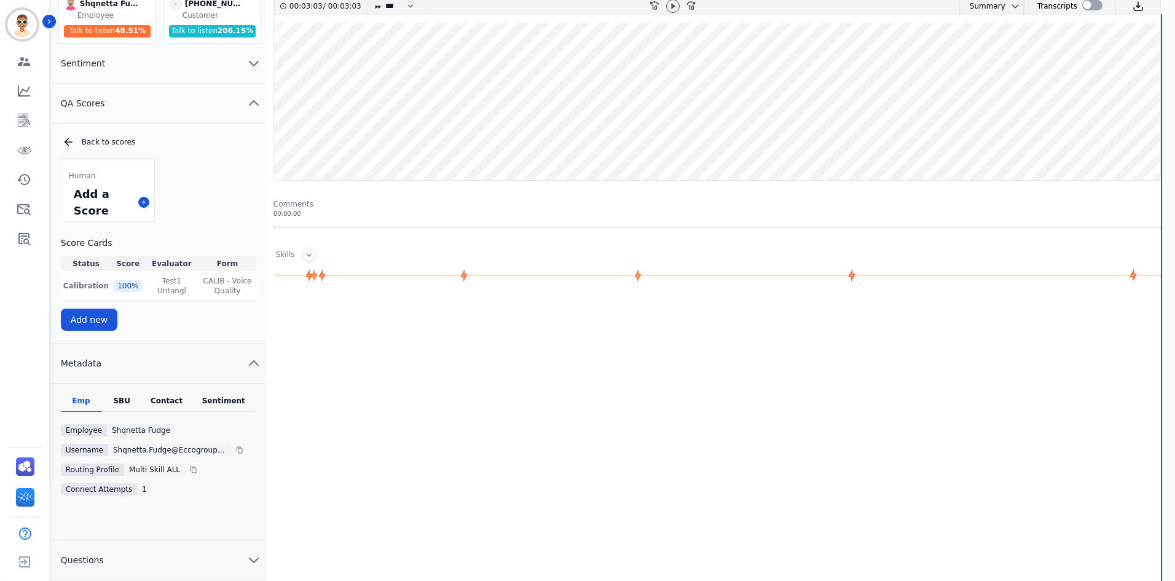
click at [126, 405] on div "SBU" at bounding box center [121, 404] width 41 height 16
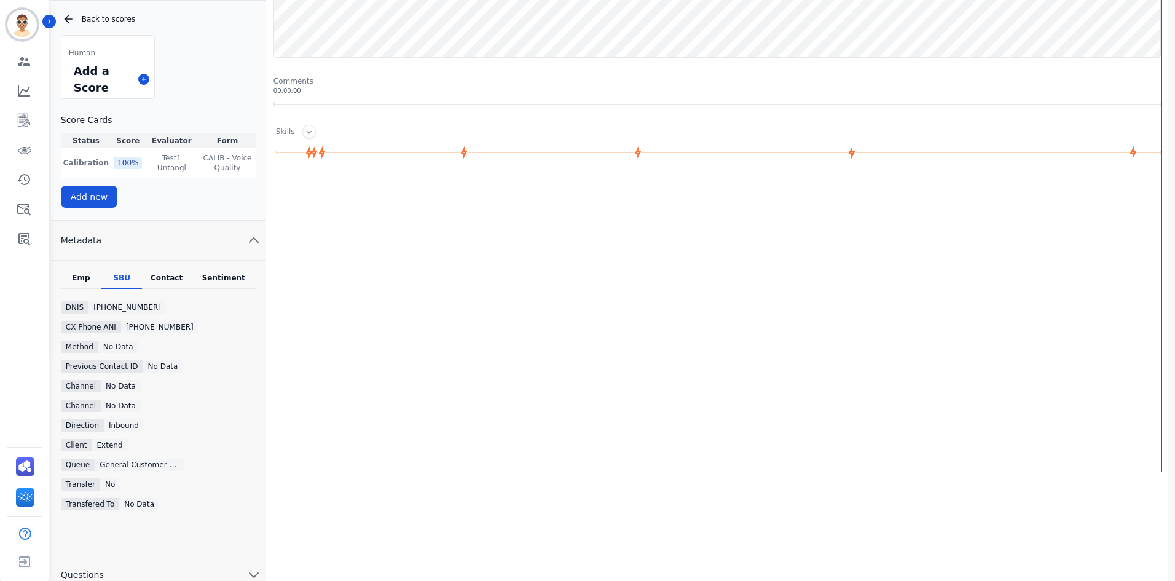
click at [164, 275] on div "Contact" at bounding box center [166, 281] width 49 height 16
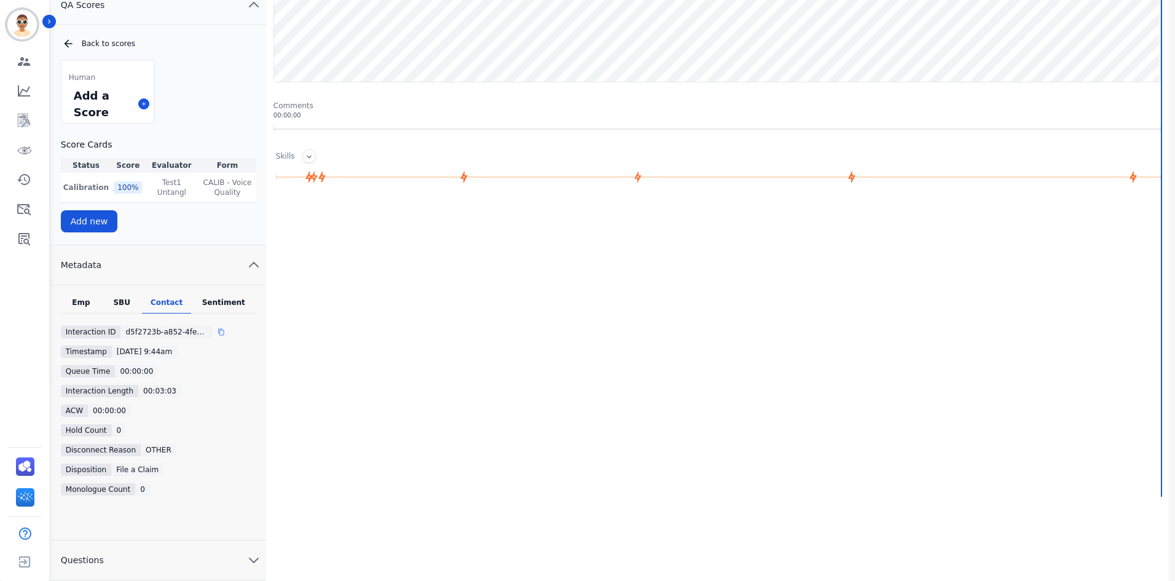
click at [218, 330] on icon at bounding box center [221, 331] width 6 height 7
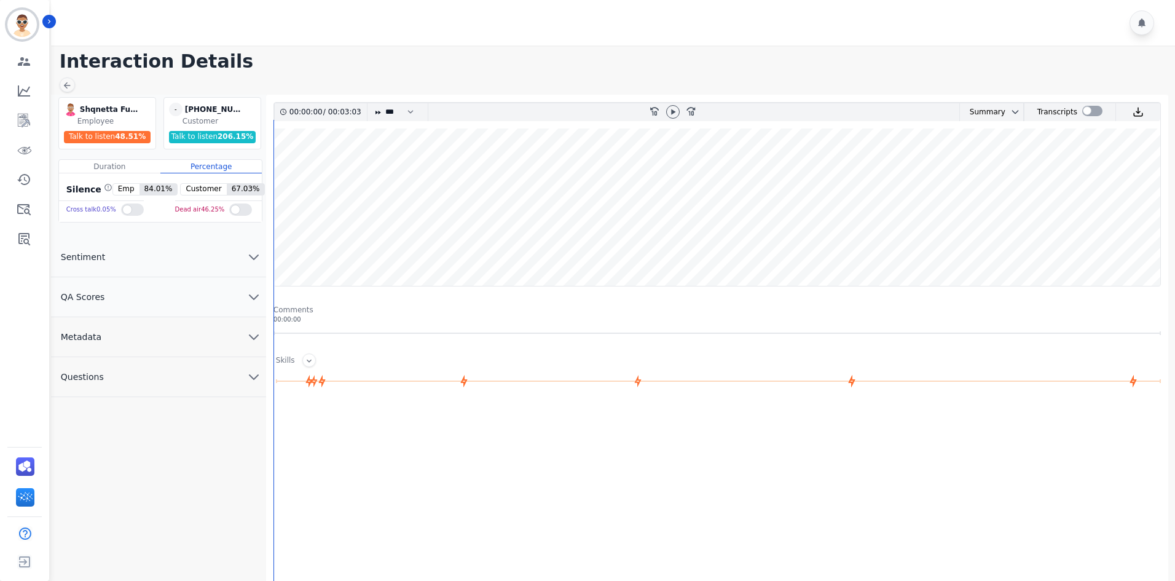
click at [135, 299] on button "QA Scores" at bounding box center [158, 297] width 215 height 40
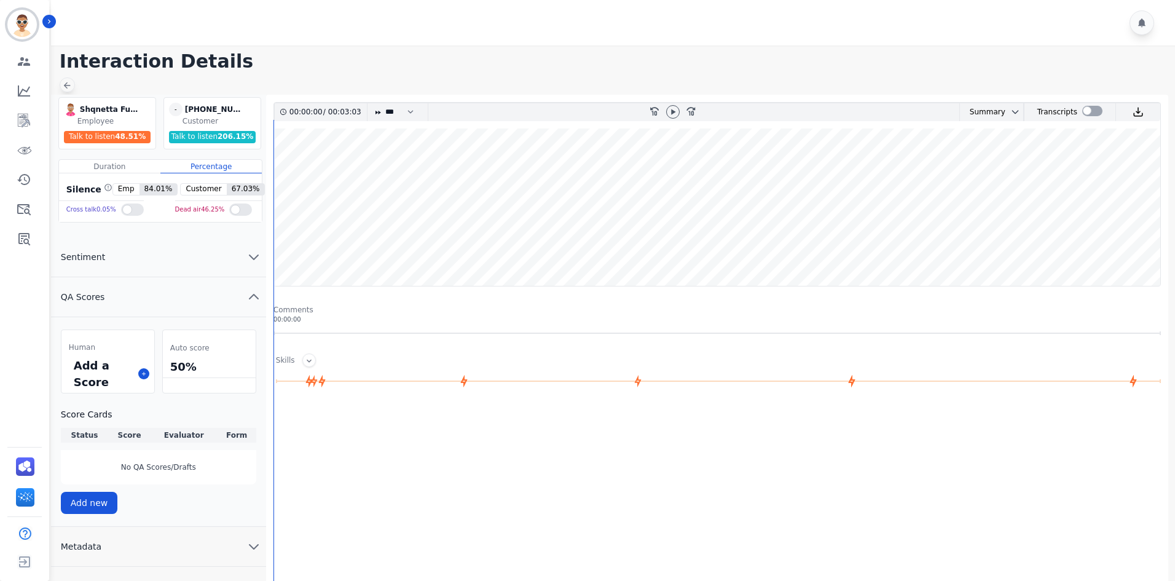
click at [66, 85] on icon at bounding box center [67, 85] width 10 height 10
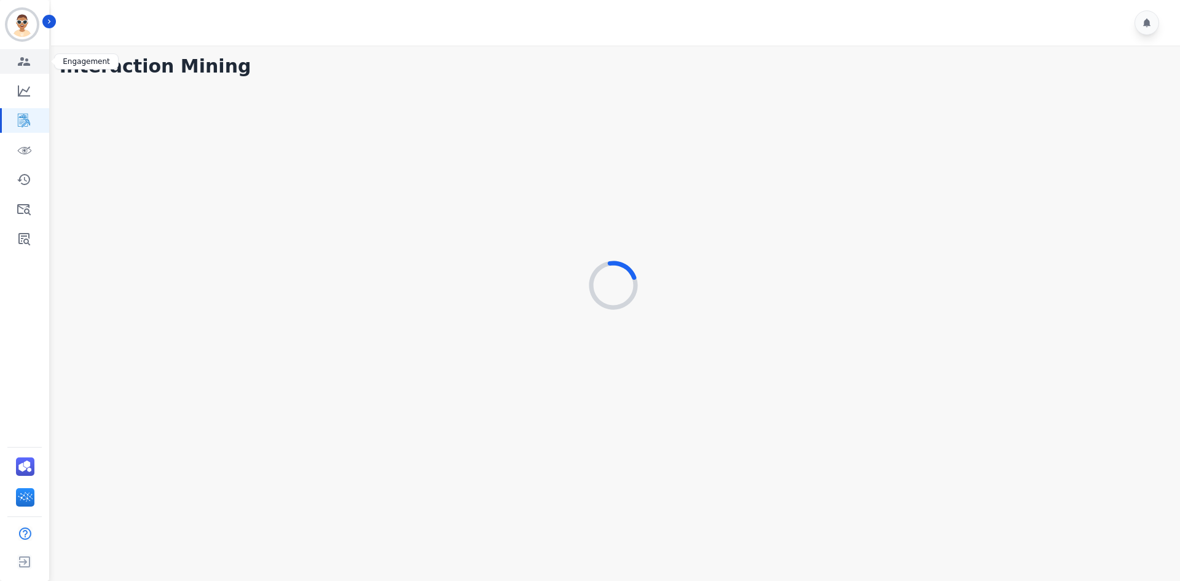
click at [14, 59] on link "Sidebar" at bounding box center [25, 61] width 47 height 25
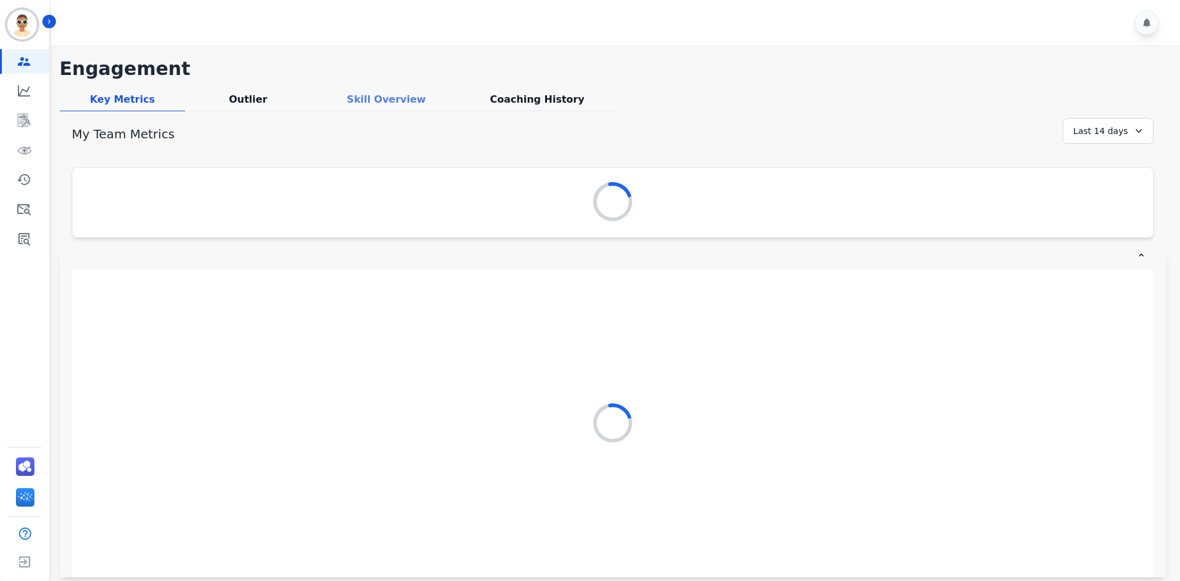
click at [355, 103] on div "Skill Overview" at bounding box center [386, 101] width 151 height 19
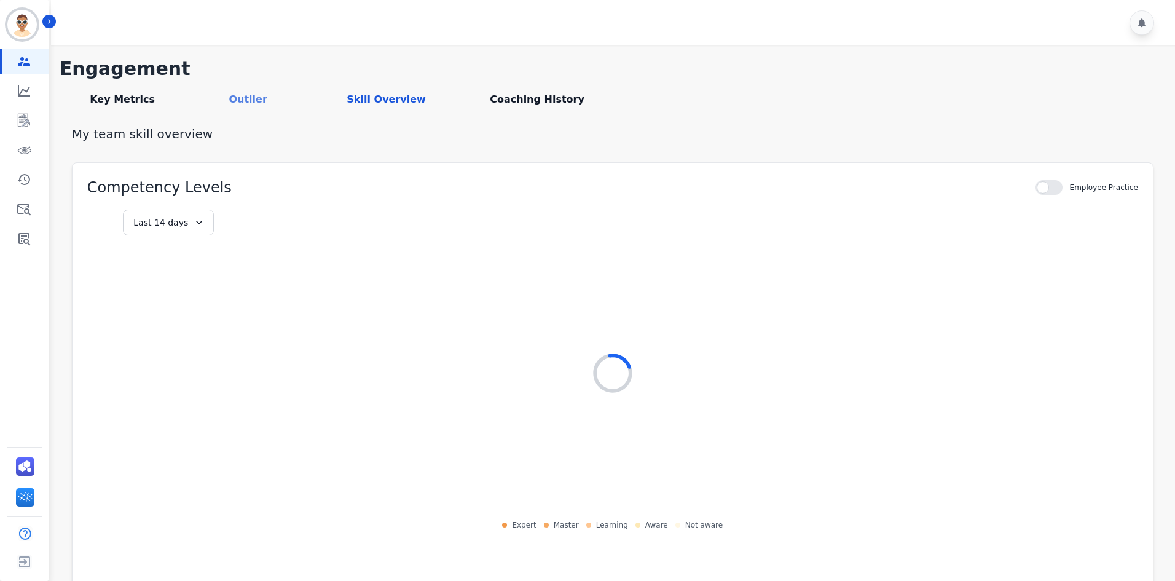
click at [253, 95] on div "Outlier" at bounding box center [248, 101] width 126 height 19
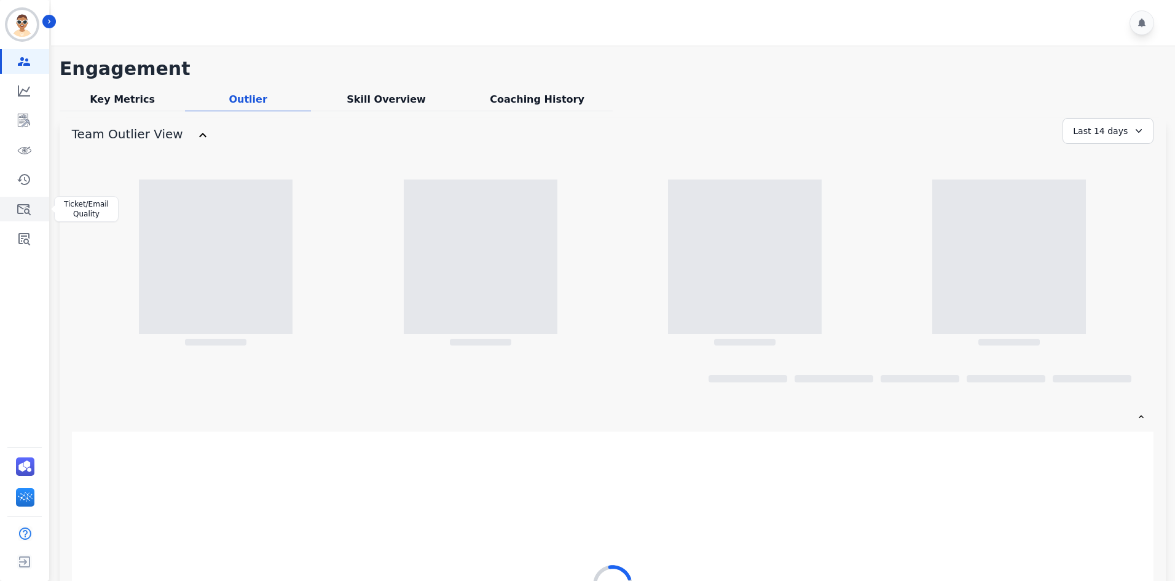
click at [20, 200] on link "Sidebar" at bounding box center [25, 209] width 47 height 25
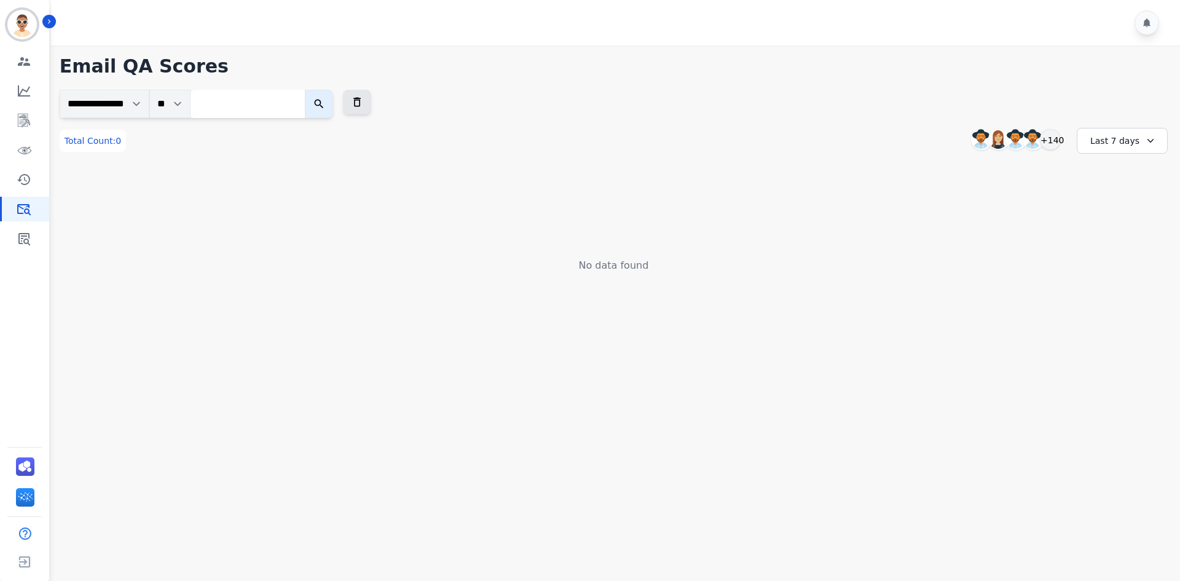
click at [236, 101] on input "search" at bounding box center [247, 104] width 114 height 28
paste input "**********"
type input "**********"
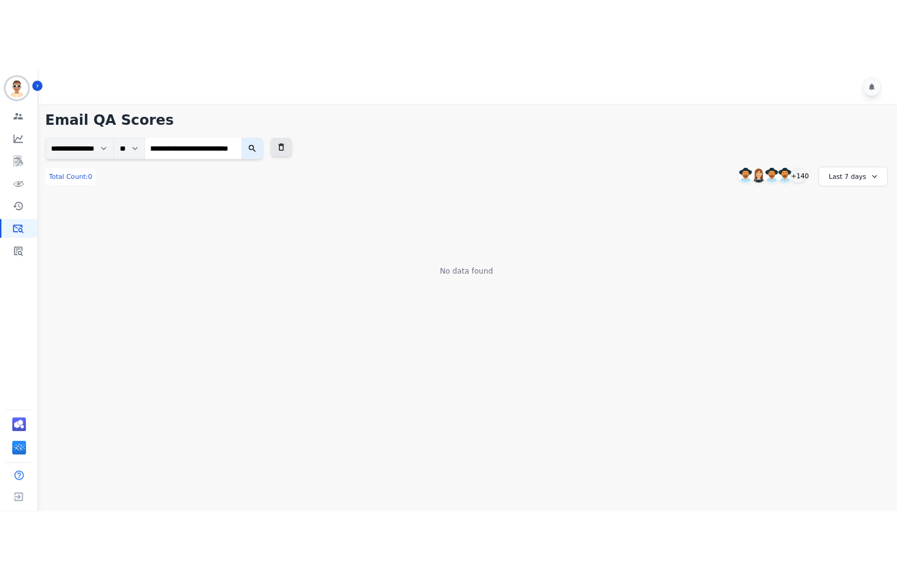
scroll to position [0, 0]
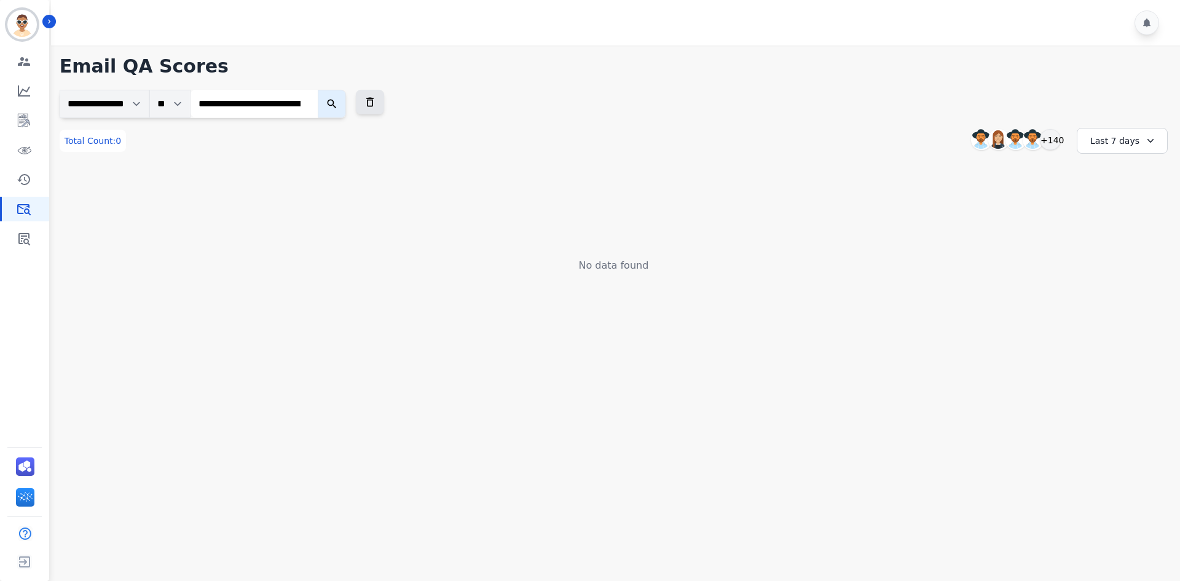
click at [336, 103] on icon "submit" at bounding box center [331, 104] width 9 height 9
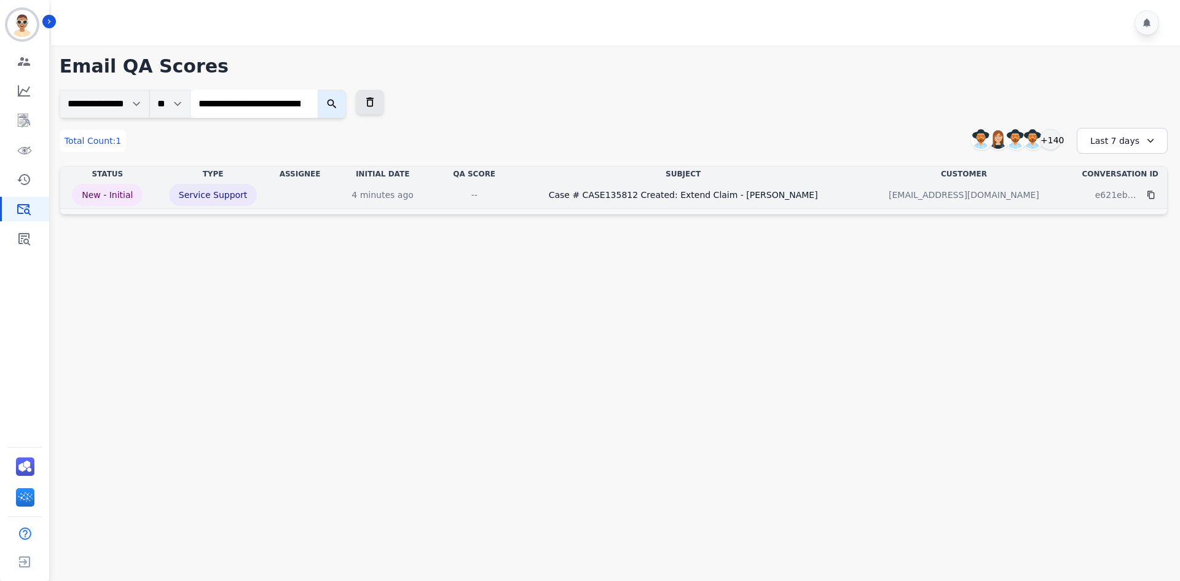
click at [494, 187] on td "--" at bounding box center [474, 195] width 76 height 28
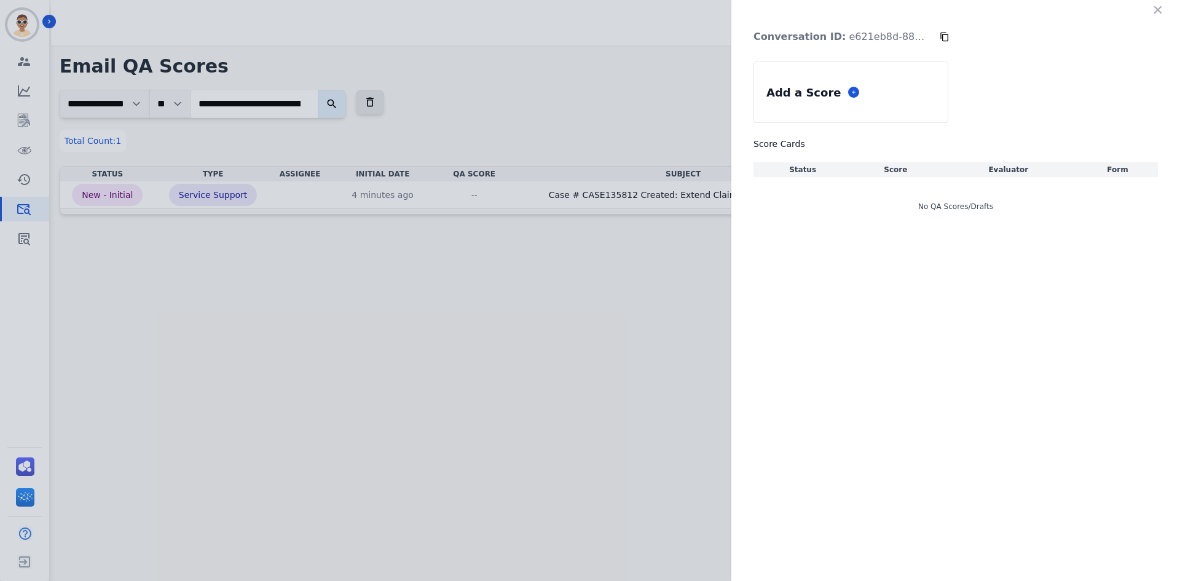
click at [854, 90] on div "Add a Score" at bounding box center [809, 93] width 110 height 22
click at [852, 92] on icon at bounding box center [854, 92] width 4 height 4
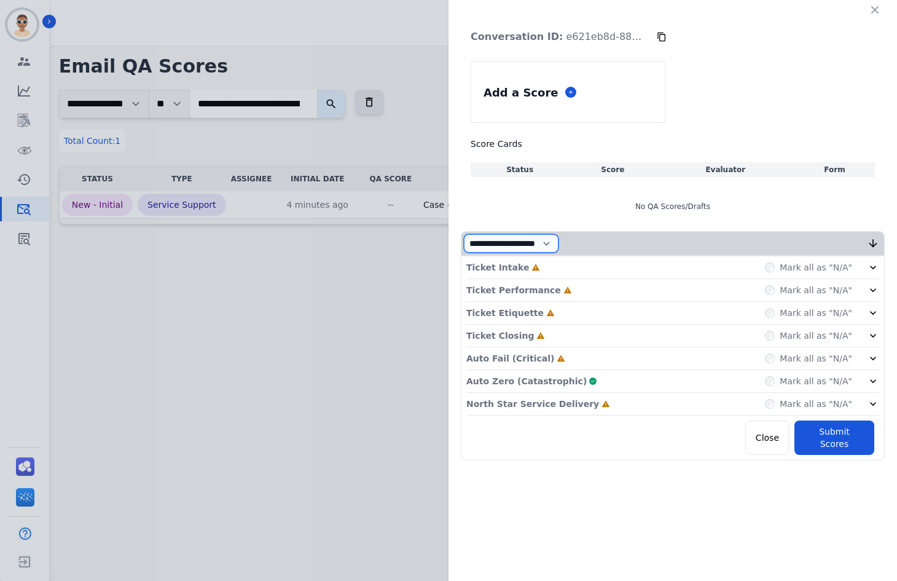
click at [519, 240] on select "**********" at bounding box center [511, 243] width 95 height 18
select select "*"
click at [464, 253] on select "**********" at bounding box center [511, 243] width 95 height 18
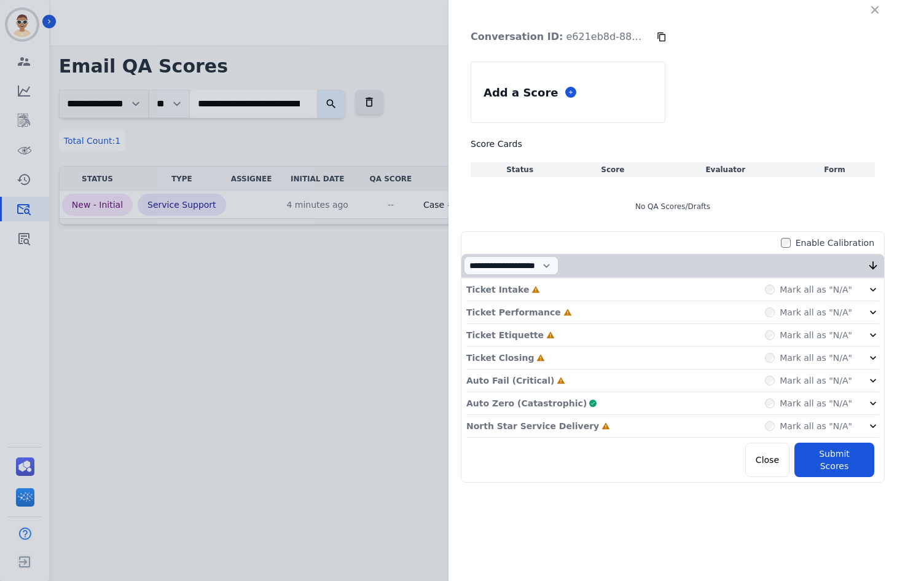
click at [601, 289] on div "Ticket Intake Incomplete Mark all as "N/A"" at bounding box center [672, 289] width 413 height 23
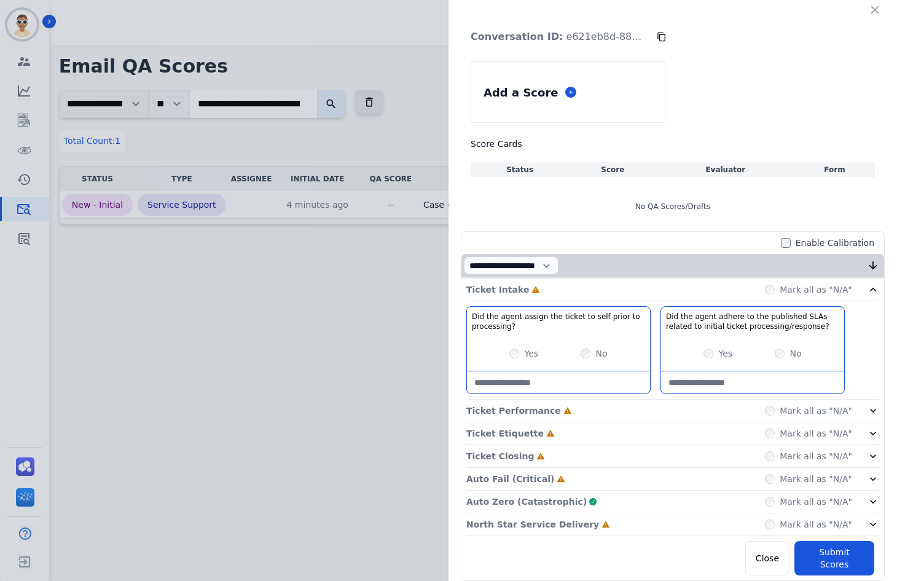
click at [521, 377] on processing\?-note at bounding box center [558, 382] width 183 height 22
type processing\?-note "**********"
click at [711, 383] on processing\/response\?-note at bounding box center [752, 382] width 183 height 22
paste processing\/response\?-note "**********"
type processing\/response\?-note "**********"
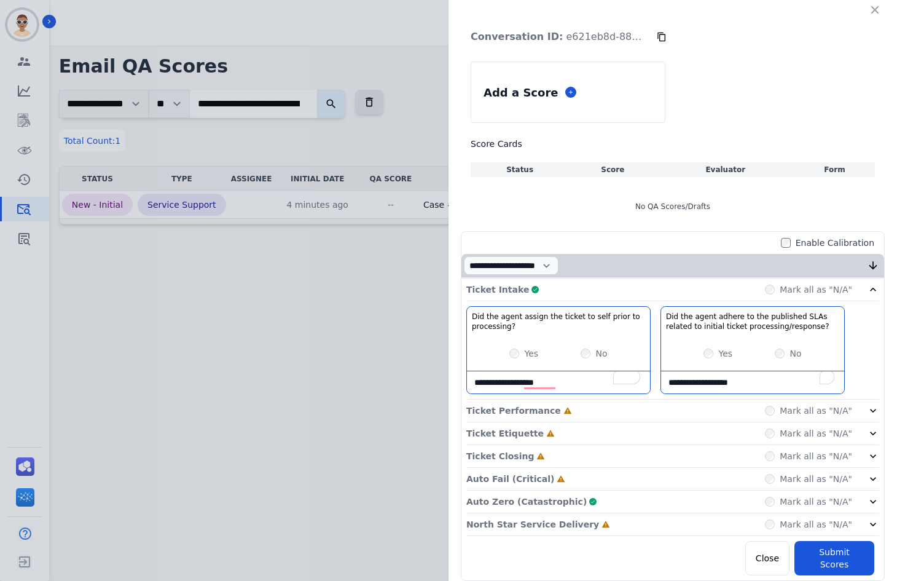
click at [608, 304] on div "**********" at bounding box center [672, 426] width 423 height 297
click at [613, 295] on div "Ticket Intake Complete Mark all as "N/A"" at bounding box center [672, 289] width 413 height 23
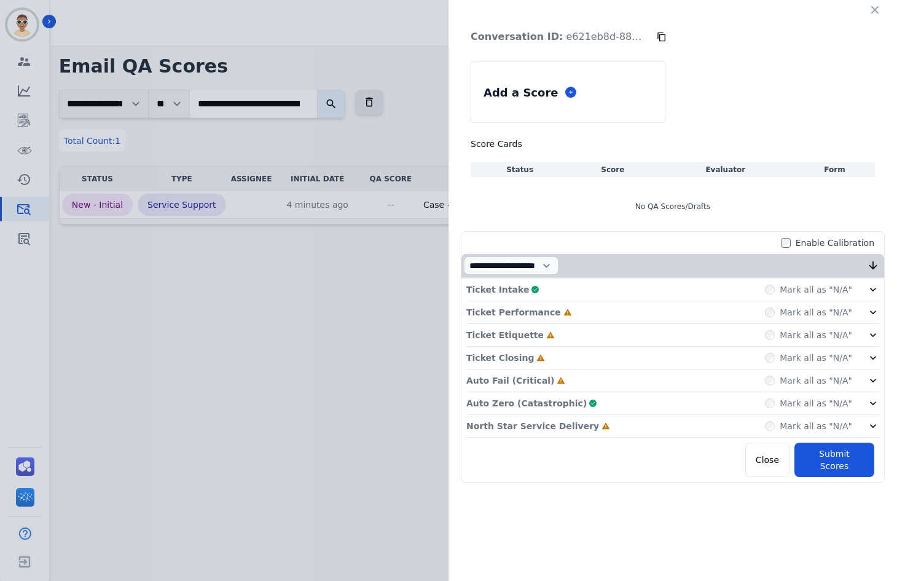
click at [573, 318] on div "Ticket Performance Incomplete Mark all as "N/A"" at bounding box center [672, 312] width 413 height 23
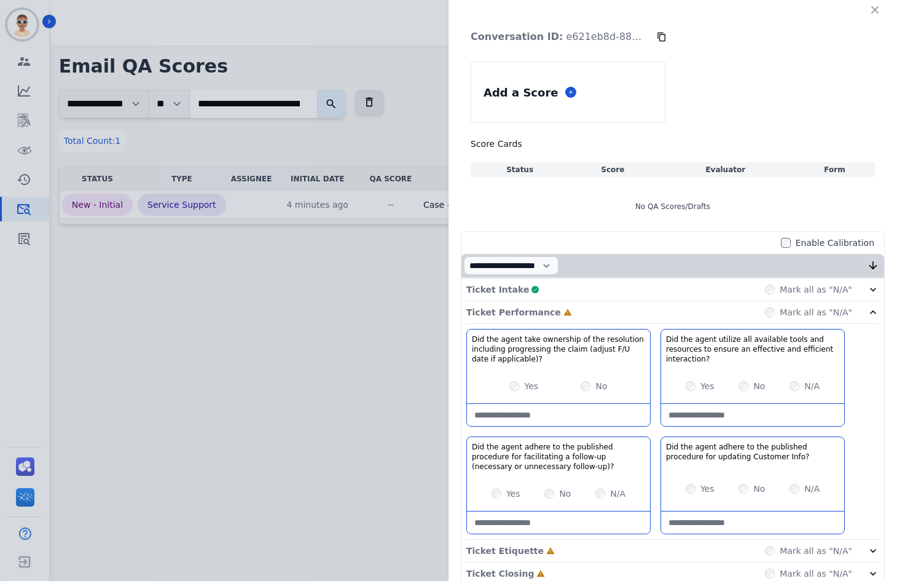
click at [514, 390] on div "Yes" at bounding box center [523, 386] width 29 height 12
click at [517, 385] on div "Yes" at bounding box center [523, 386] width 29 height 12
click at [500, 389] on div "Yes No" at bounding box center [558, 386] width 183 height 34
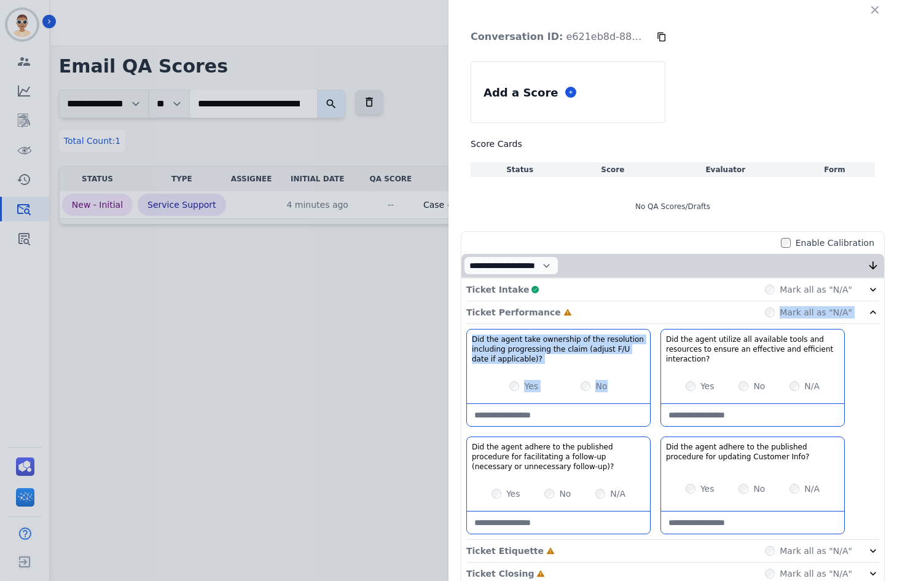
drag, startPoint x: 558, startPoint y: 307, endPoint x: 543, endPoint y: 462, distance: 155.6
click at [549, 426] on div "Ticket Intake Complete Mark all as "N/A" Ticket Performance Incomplete Mark all…" at bounding box center [672, 485] width 423 height 414
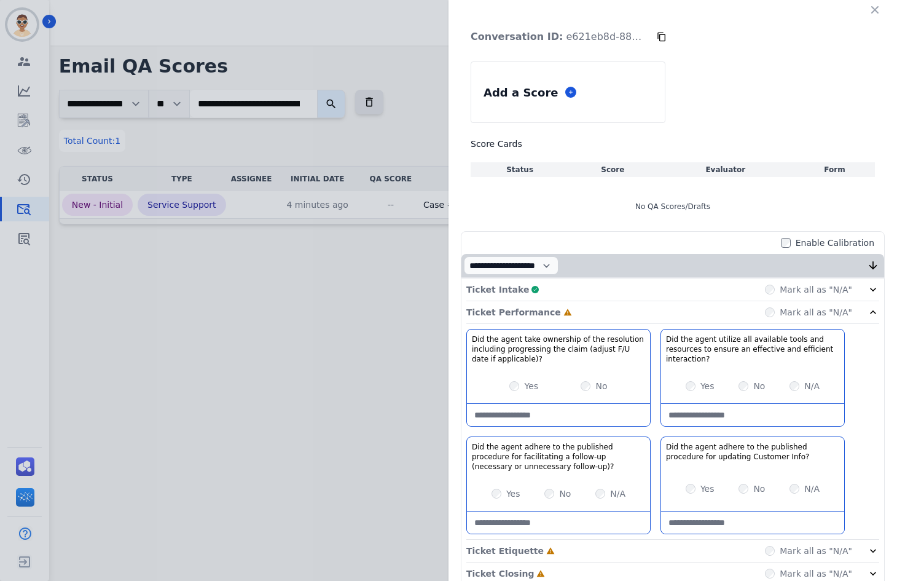
click at [481, 501] on div "Yes No N/A" at bounding box center [558, 493] width 183 height 34
click at [554, 310] on div "Ticket Performance Complete Mark all as "N/A"" at bounding box center [672, 312] width 413 height 23
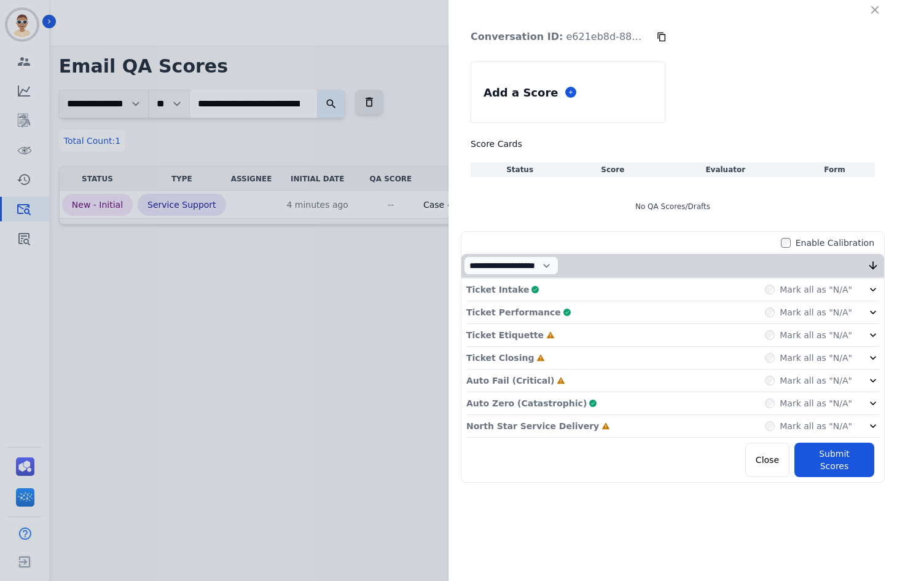
click at [552, 336] on div "Ticket Etiquette Incomplete Mark all as "N/A"" at bounding box center [672, 335] width 413 height 23
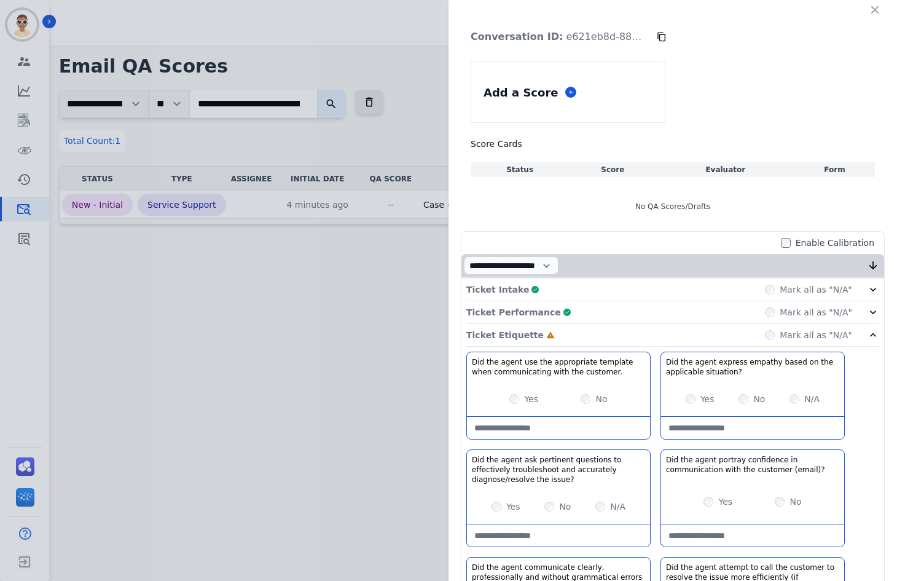
click at [508, 406] on div "Yes No" at bounding box center [558, 399] width 183 height 34
click at [508, 420] on customer\ at bounding box center [558, 428] width 183 height 22
paste customer\ "**********"
type customer\ "**********"
click at [492, 512] on div "Yes" at bounding box center [506, 506] width 29 height 12
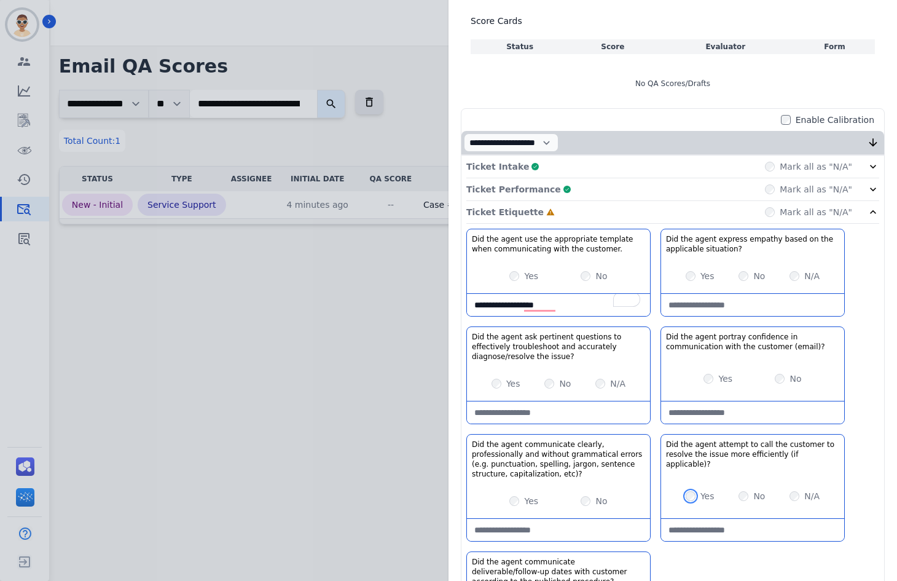
scroll to position [307, 0]
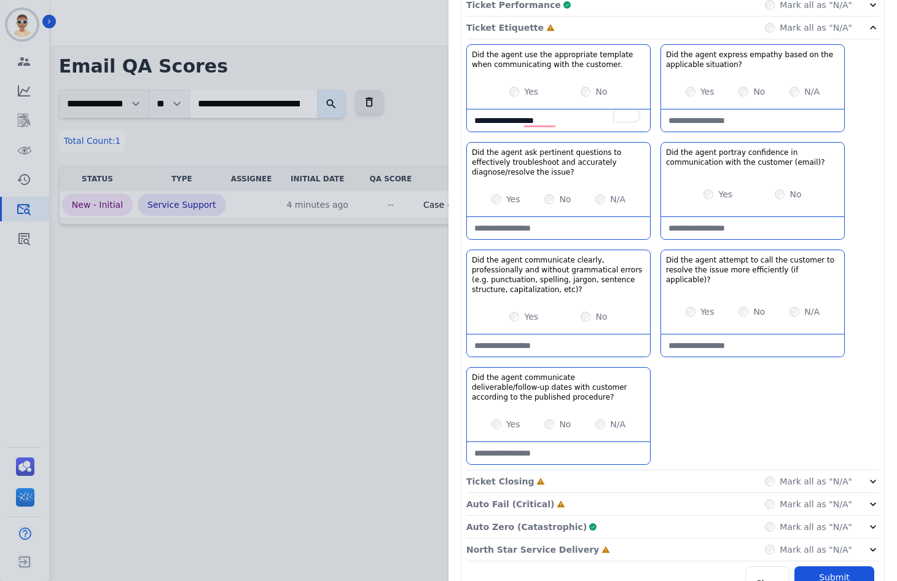
click at [492, 417] on div "Yes No N/A" at bounding box center [558, 424] width 183 height 34
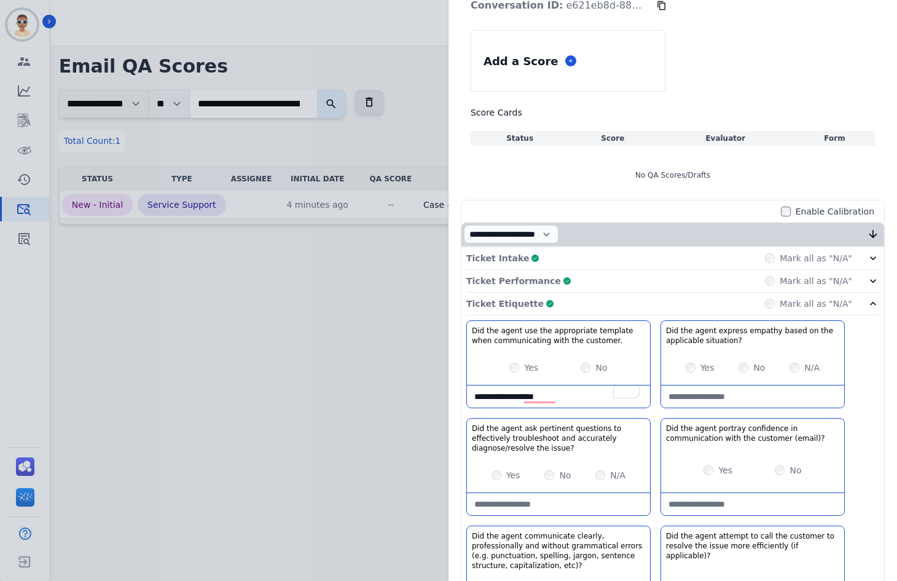
click at [549, 300] on div "Ticket Etiquette Complete Mark all as "N/A"" at bounding box center [672, 303] width 413 height 23
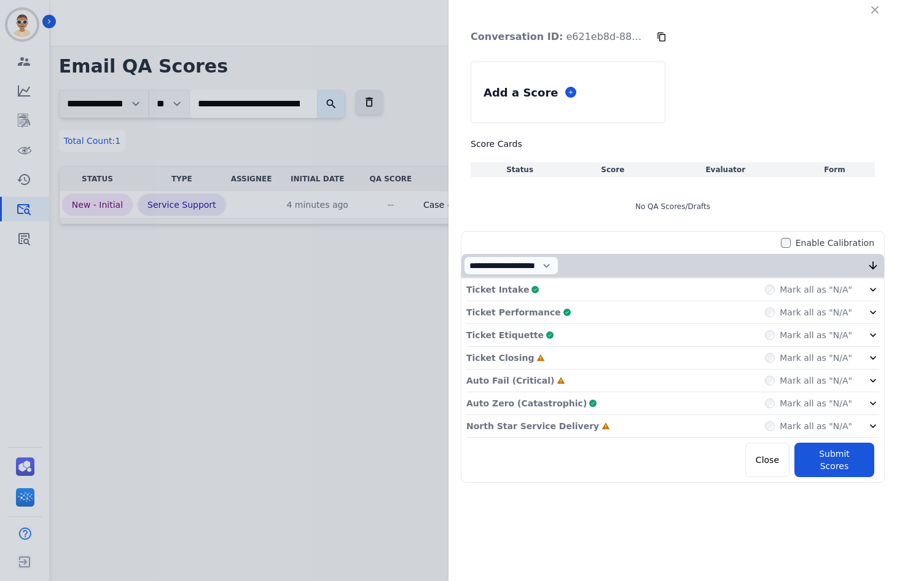
scroll to position [0, 0]
click at [578, 362] on div "Ticket Closing Incomplete Mark all as "N/A"" at bounding box center [672, 358] width 413 height 23
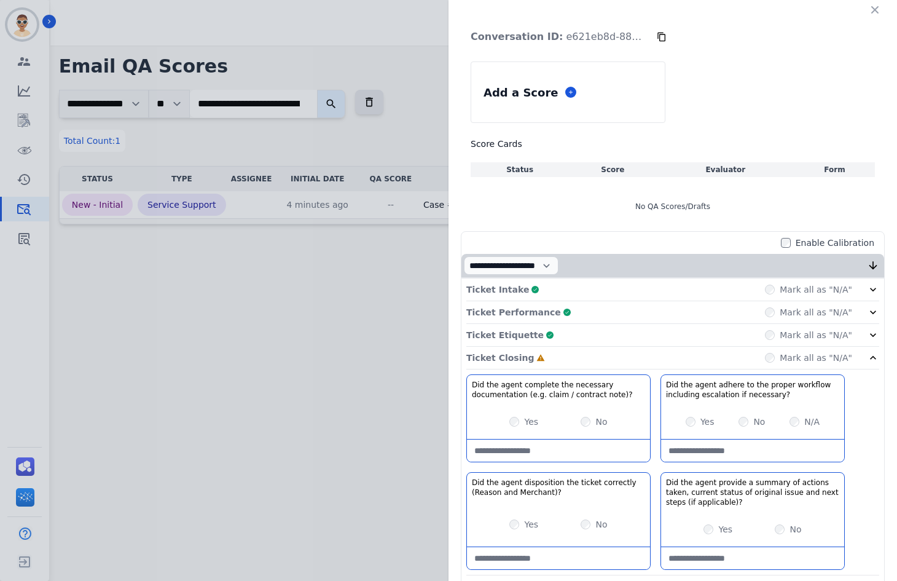
click at [516, 420] on div "Yes" at bounding box center [523, 421] width 29 height 12
click at [705, 535] on div "Yes" at bounding box center [718, 529] width 29 height 12
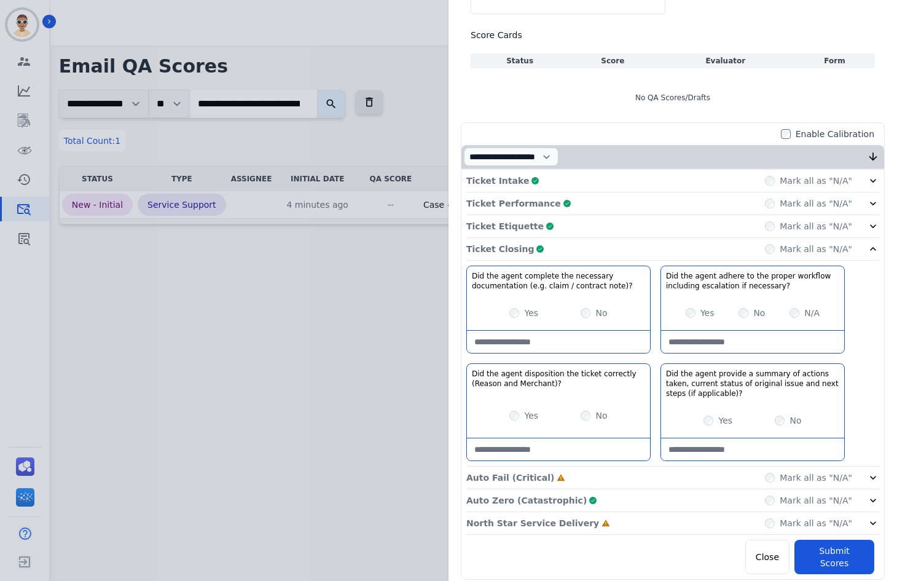
click at [549, 256] on div "Ticket Closing Complete Mark all as "N/A"" at bounding box center [672, 249] width 413 height 23
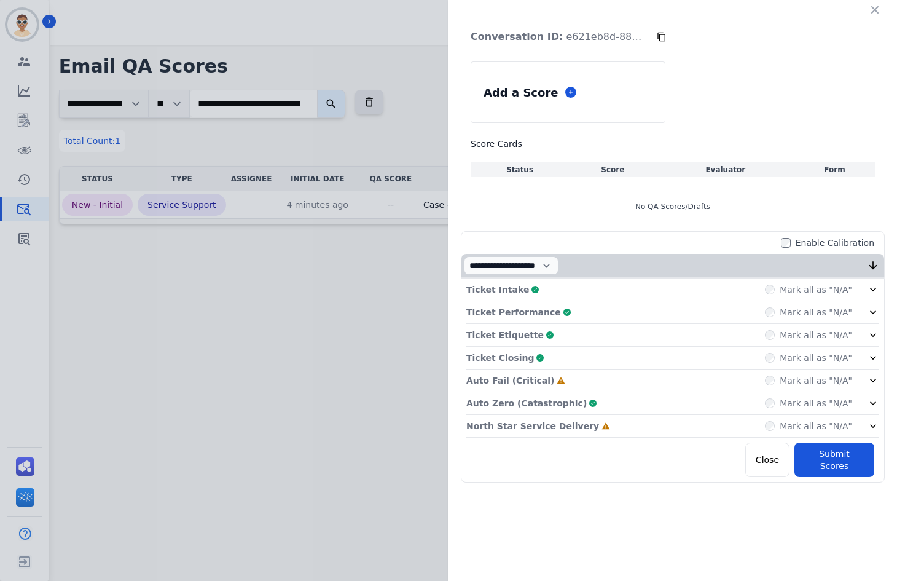
scroll to position [0, 0]
click at [558, 380] on div "Auto Fail (Critical) Incomplete Mark all as "N/A"" at bounding box center [672, 380] width 413 height 23
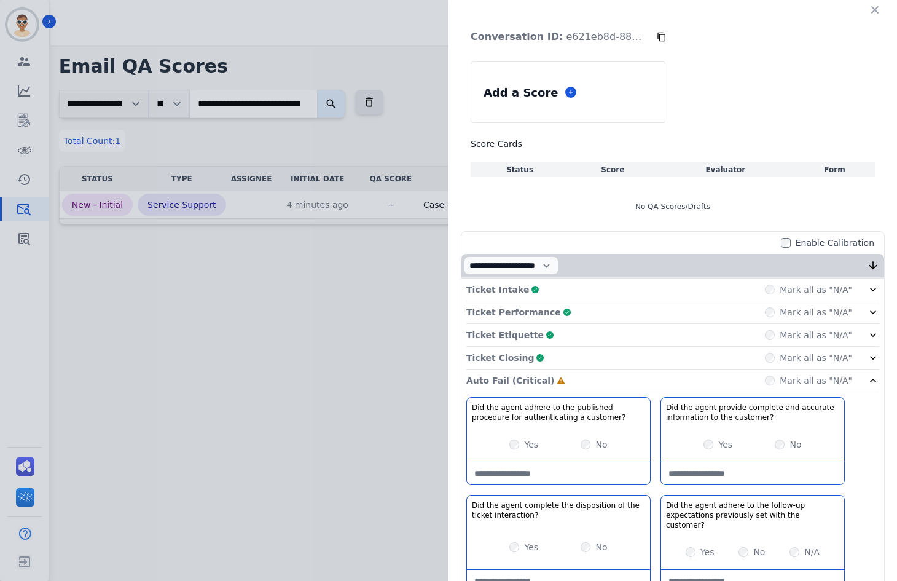
click at [517, 441] on div "Yes" at bounding box center [523, 444] width 29 height 12
click at [704, 445] on div "Yes" at bounding box center [718, 444] width 29 height 12
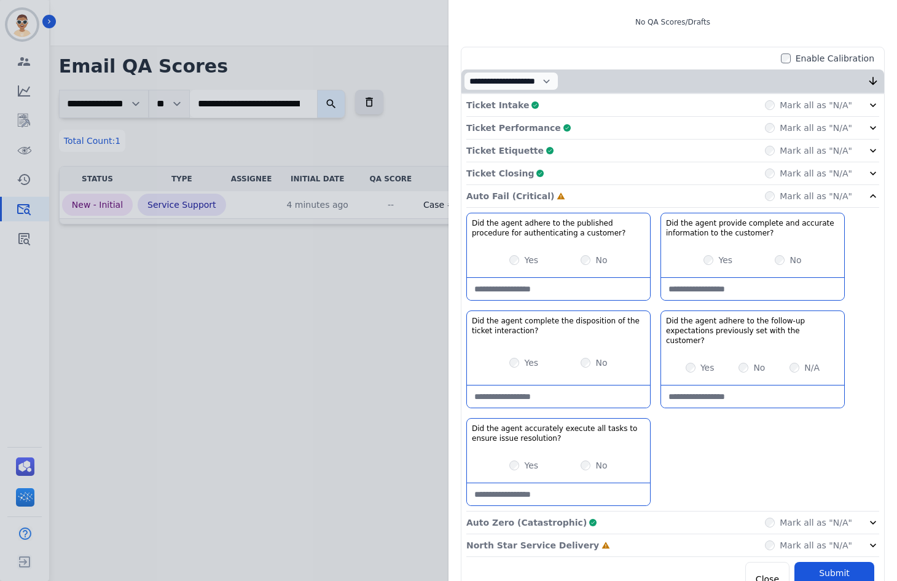
click at [529, 366] on div "Yes No" at bounding box center [558, 362] width 183 height 34
click at [512, 393] on interaction\?-note at bounding box center [558, 396] width 183 height 22
paste interaction\?-note "**********"
type interaction\?-note "**********"
click at [681, 385] on customer\?-note at bounding box center [752, 396] width 183 height 22
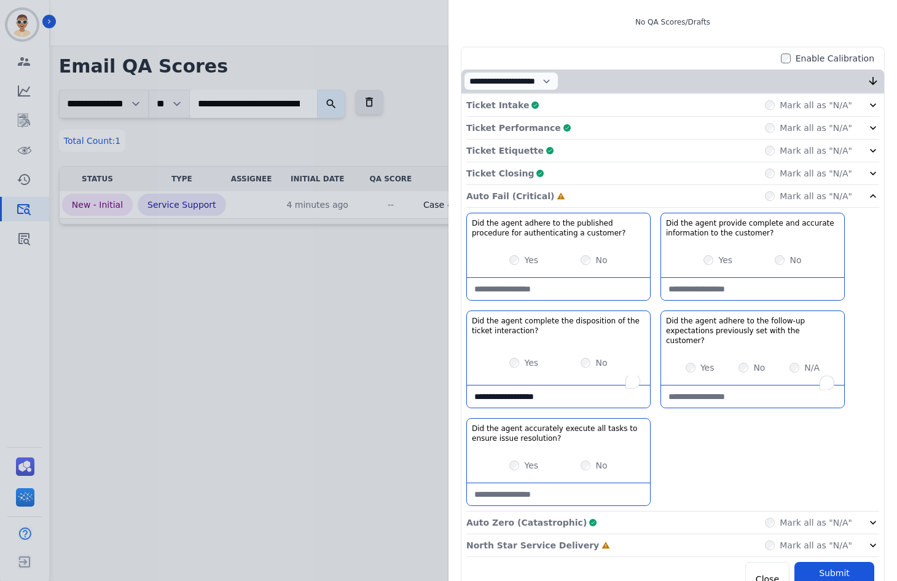
paste customer\?-note "**********"
type customer\?-note "**********"
click at [796, 351] on div "Yes No N/A" at bounding box center [752, 367] width 183 height 34
click at [504, 457] on div "Yes No" at bounding box center [558, 465] width 183 height 34
click at [515, 459] on div "Yes" at bounding box center [523, 465] width 29 height 12
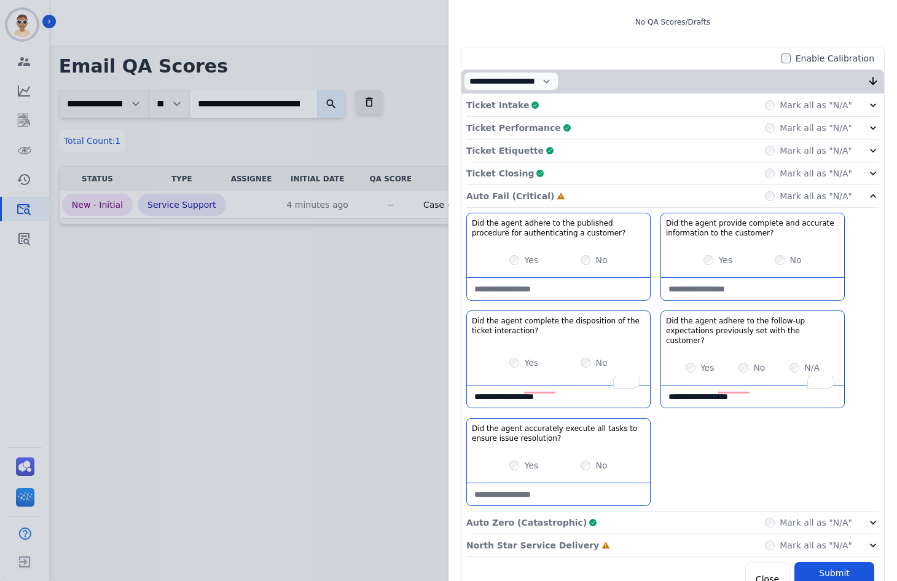
click at [514, 459] on div "Yes" at bounding box center [523, 465] width 29 height 12
click at [512, 483] on resolution\?-note "To enrich screen reader interactions, please activate Accessibility in Grammarl…" at bounding box center [558, 494] width 183 height 22
click at [561, 200] on div "Auto Fail (Critical) Complete Mark all as "N/A"" at bounding box center [672, 196] width 413 height 23
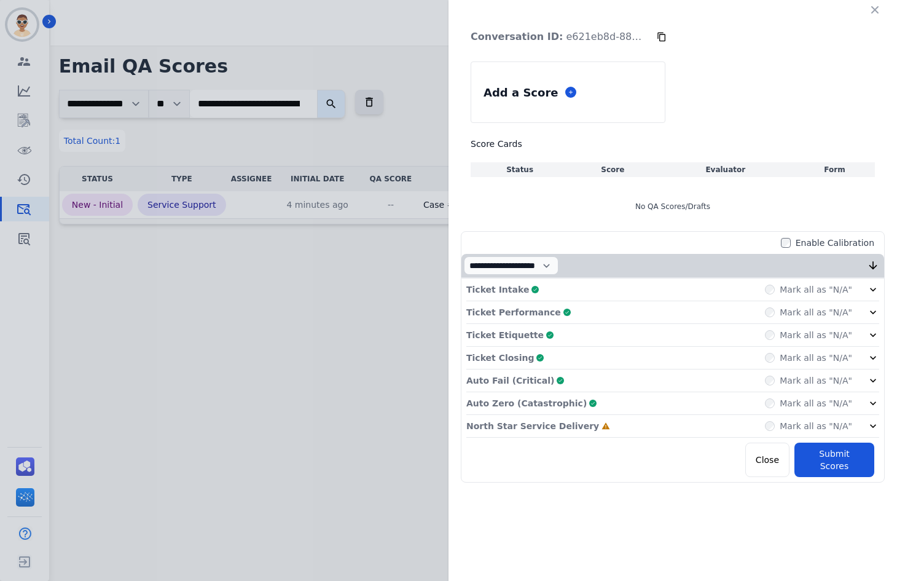
scroll to position [0, 0]
click at [654, 206] on div "No QA Scores/Drafts" at bounding box center [673, 206] width 404 height 34
drag, startPoint x: 654, startPoint y: 206, endPoint x: 634, endPoint y: 223, distance: 26.7
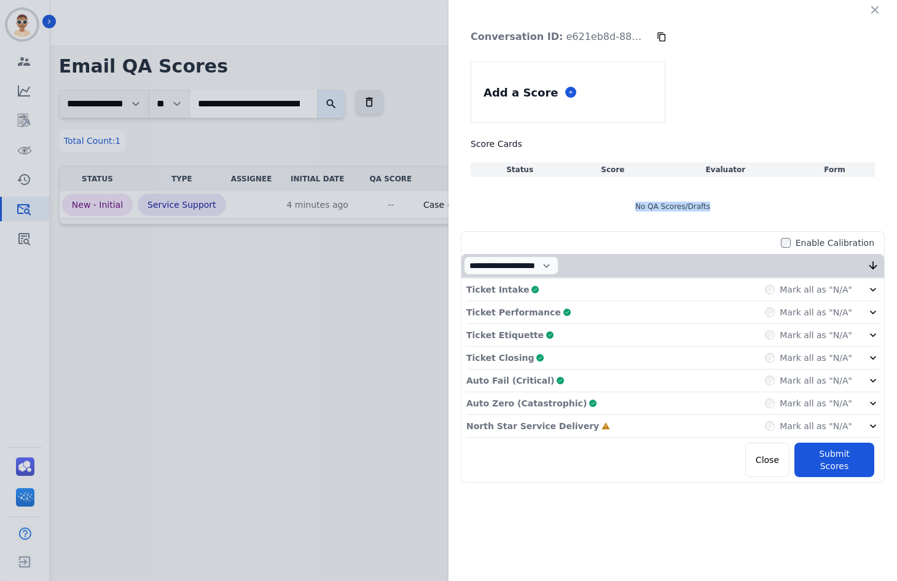
click at [654, 211] on div "No QA Scores/Drafts" at bounding box center [673, 206] width 404 height 34
click at [605, 207] on div "No QA Scores/Drafts" at bounding box center [673, 206] width 404 height 34
click at [677, 205] on div "No QA Scores/Drafts" at bounding box center [673, 206] width 404 height 34
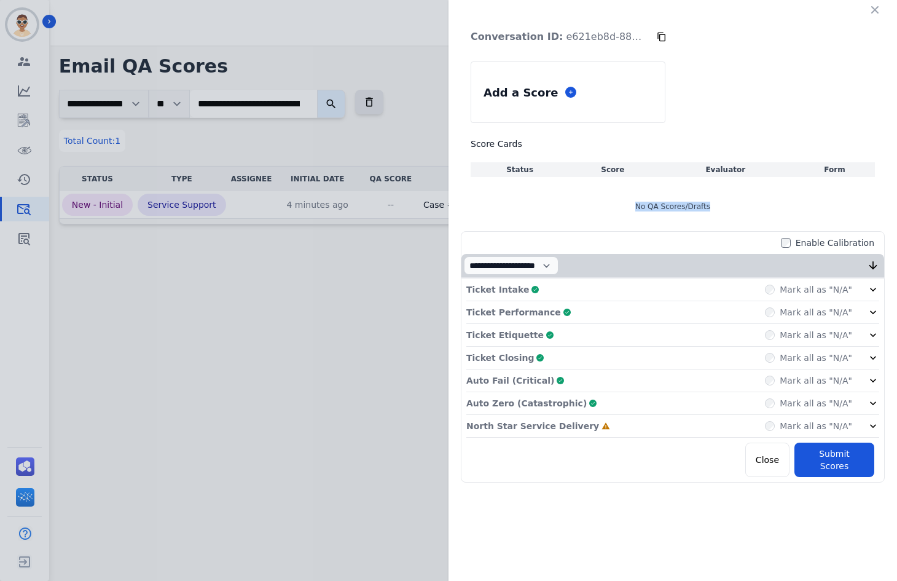
click at [677, 205] on div "No QA Scores/Drafts" at bounding box center [673, 206] width 404 height 34
click at [594, 211] on div "No QA Scores/Drafts" at bounding box center [673, 206] width 404 height 34
drag, startPoint x: 595, startPoint y: 215, endPoint x: 723, endPoint y: 220, distance: 127.9
click at [723, 220] on div "No QA Scores/Drafts" at bounding box center [673, 206] width 404 height 34
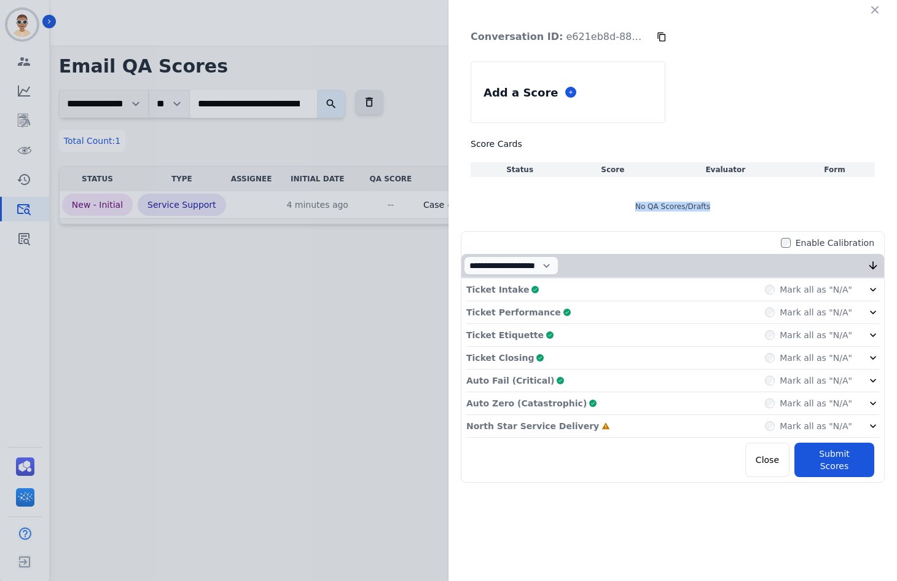
click at [685, 210] on div "No QA Scores/Drafts" at bounding box center [673, 206] width 404 height 34
click at [683, 211] on div "No QA Scores/Drafts" at bounding box center [673, 206] width 404 height 34
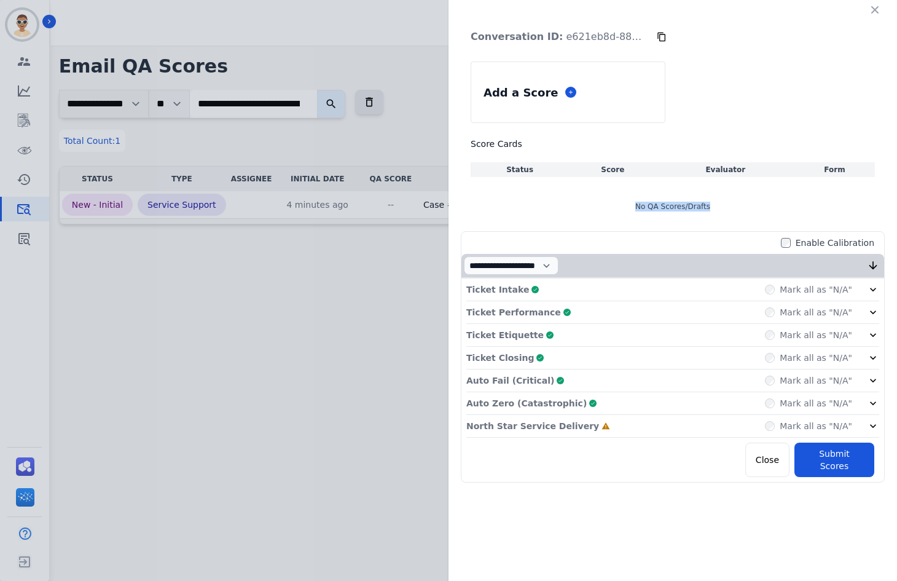
click at [683, 211] on div "No QA Scores/Drafts" at bounding box center [673, 206] width 404 height 34
click at [671, 202] on div "No QA Scores/Drafts" at bounding box center [673, 206] width 404 height 34
click at [670, 202] on div "No QA Scores/Drafts" at bounding box center [673, 206] width 404 height 34
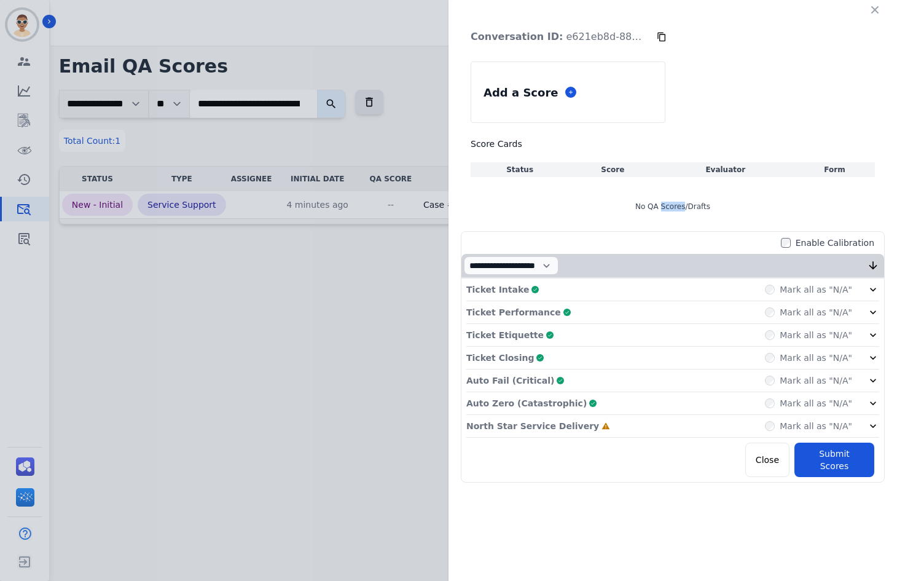
click at [670, 202] on div "No QA Scores/Drafts" at bounding box center [673, 206] width 404 height 34
click at [631, 429] on div "North Star Service Delivery Incomplete Mark all as "N/A"" at bounding box center [672, 426] width 413 height 23
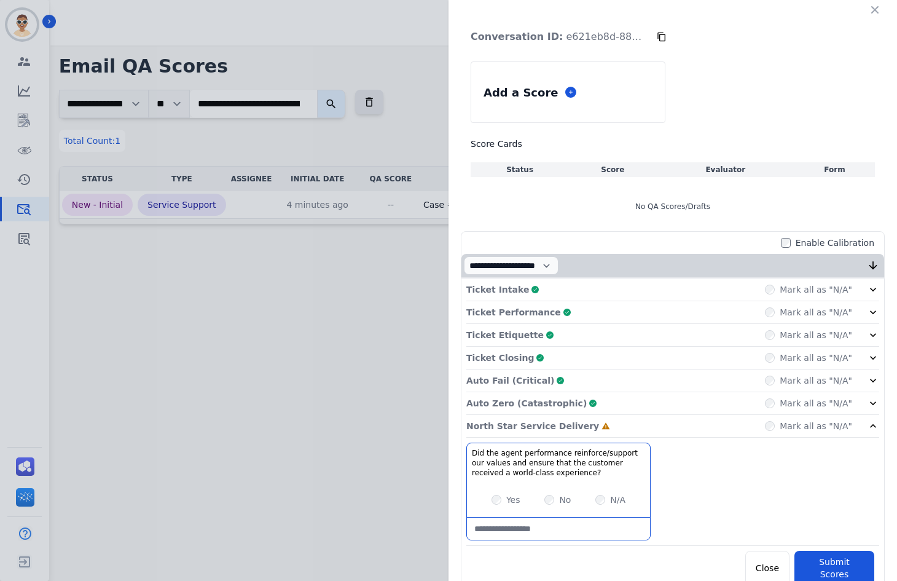
drag, startPoint x: 584, startPoint y: 495, endPoint x: 589, endPoint y: 501, distance: 7.9
click at [585, 495] on div "Yes No N/A" at bounding box center [558, 499] width 183 height 34
click at [545, 532] on experience\?-note at bounding box center [558, 528] width 183 height 22
paste experience\?-note "**********"
type experience\?-note "**********"
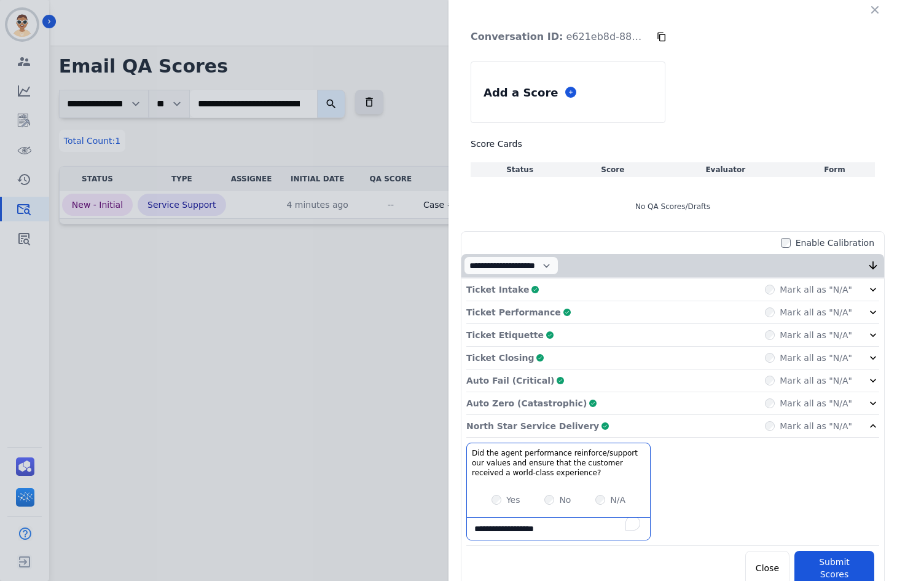
click at [571, 430] on div "North Star Service Delivery Complete" at bounding box center [537, 426] width 143 height 12
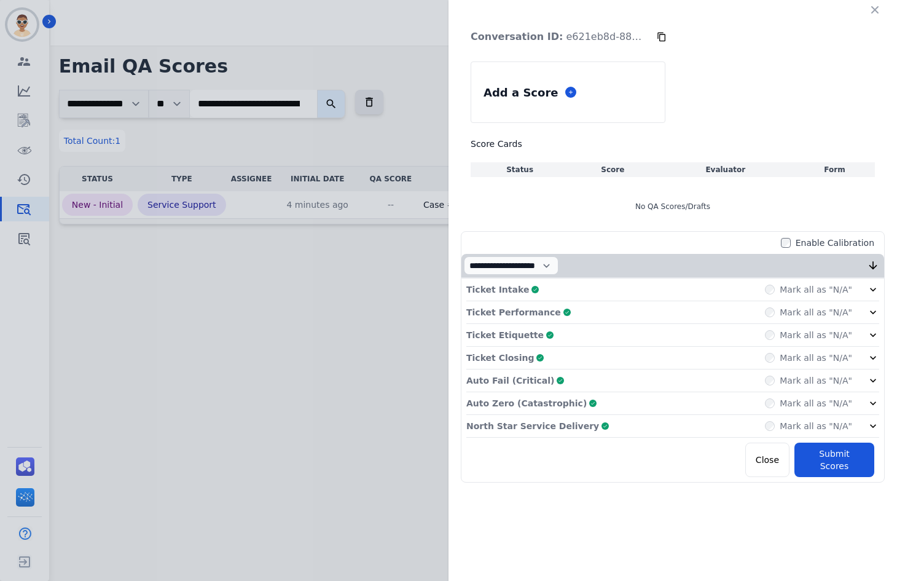
click at [640, 245] on div "Enable Calibration" at bounding box center [670, 243] width 418 height 22
click at [638, 262] on div "**********" at bounding box center [672, 265] width 423 height 23
click at [650, 210] on div "No QA Scores/Drafts" at bounding box center [673, 206] width 404 height 34
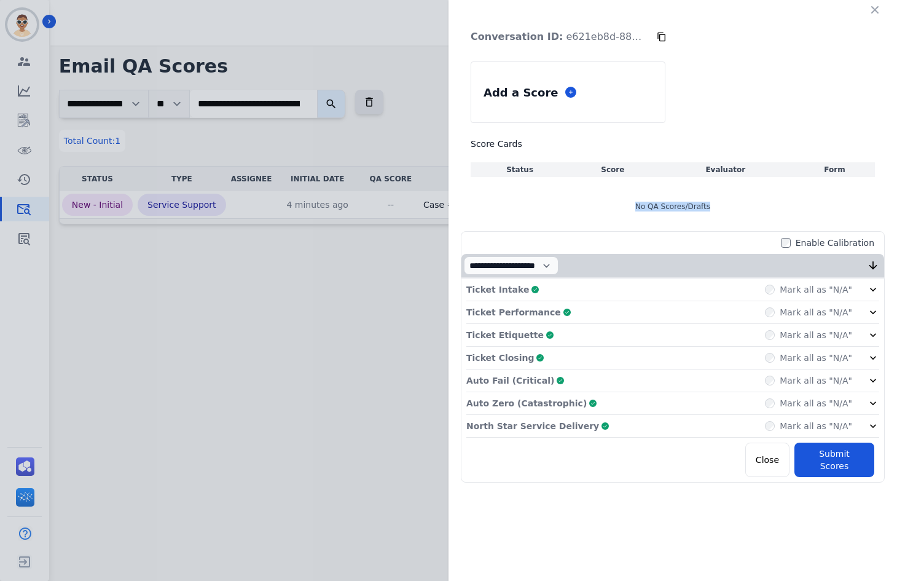
click at [650, 210] on div "No QA Scores/Drafts" at bounding box center [673, 206] width 404 height 34
click at [654, 210] on div "No QA Scores/Drafts" at bounding box center [673, 206] width 404 height 34
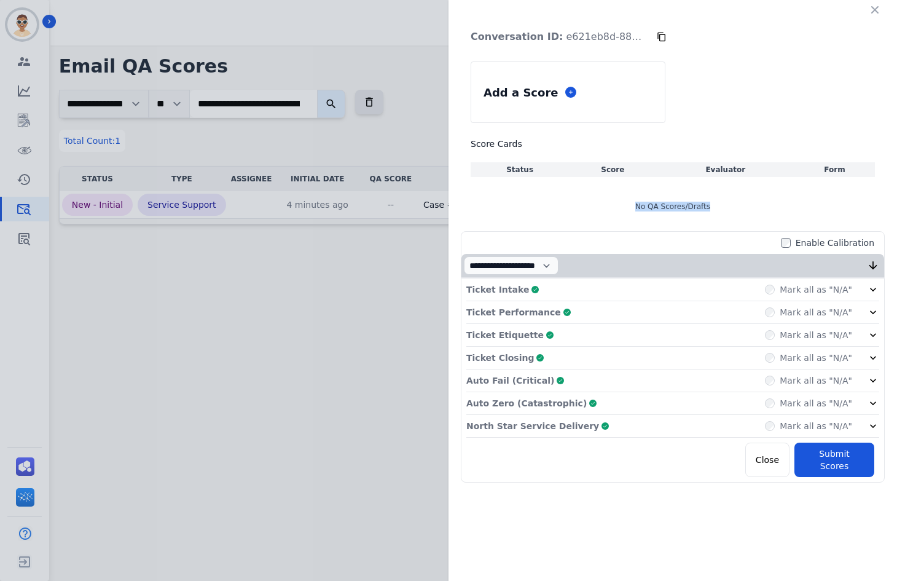
click at [664, 210] on div "No QA Scores/Drafts" at bounding box center [673, 206] width 404 height 34
click at [664, 209] on div "No QA Scores/Drafts" at bounding box center [673, 206] width 404 height 34
drag, startPoint x: 664, startPoint y: 209, endPoint x: 654, endPoint y: 210, distance: 9.9
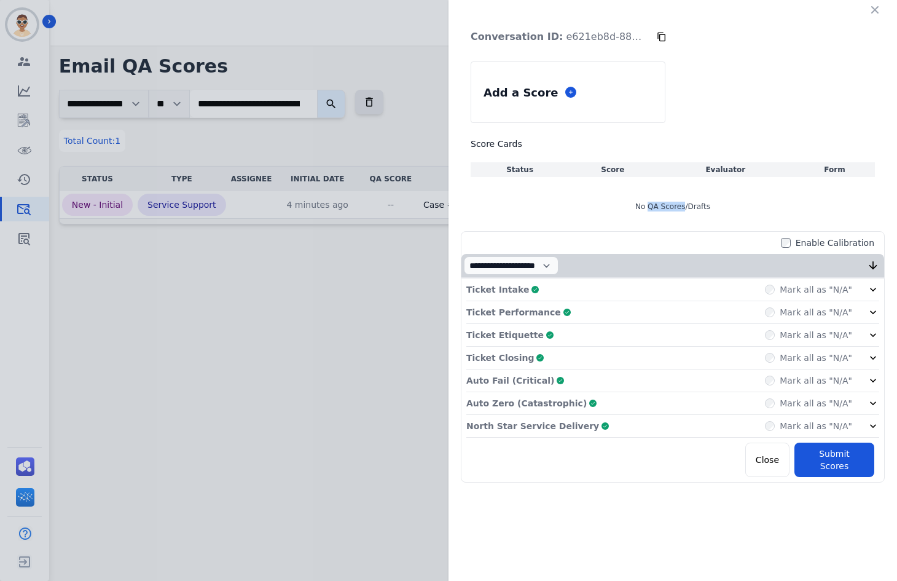
click at [654, 210] on div "No QA Scores/Drafts" at bounding box center [673, 206] width 404 height 34
drag, startPoint x: 654, startPoint y: 210, endPoint x: 677, endPoint y: 208, distance: 23.5
click at [677, 208] on div "No QA Scores/Drafts" at bounding box center [673, 206] width 404 height 34
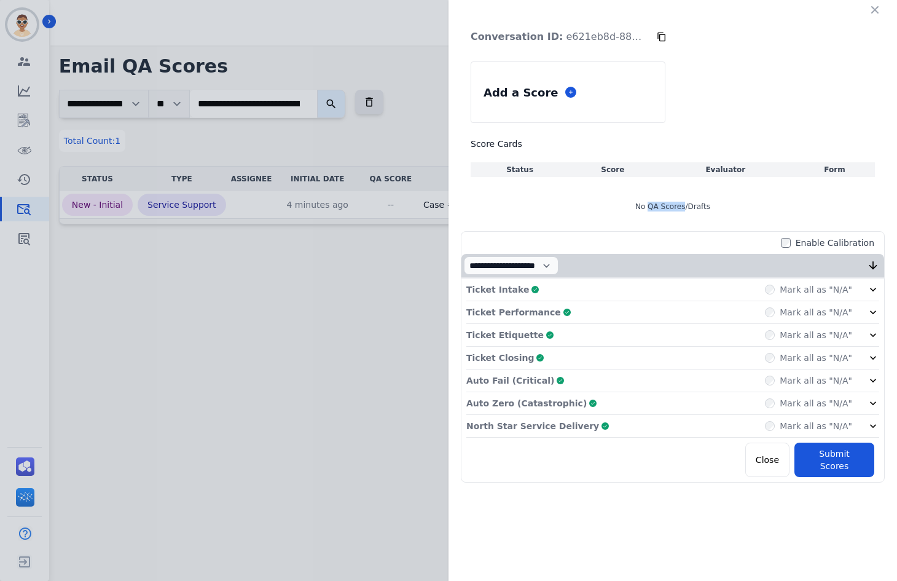
drag, startPoint x: 676, startPoint y: 208, endPoint x: 655, endPoint y: 209, distance: 20.9
click at [655, 209] on div "No QA Scores/Drafts" at bounding box center [673, 206] width 404 height 34
drag, startPoint x: 655, startPoint y: 209, endPoint x: 668, endPoint y: 210, distance: 12.9
click at [668, 210] on div "No QA Scores/Drafts" at bounding box center [673, 206] width 404 height 34
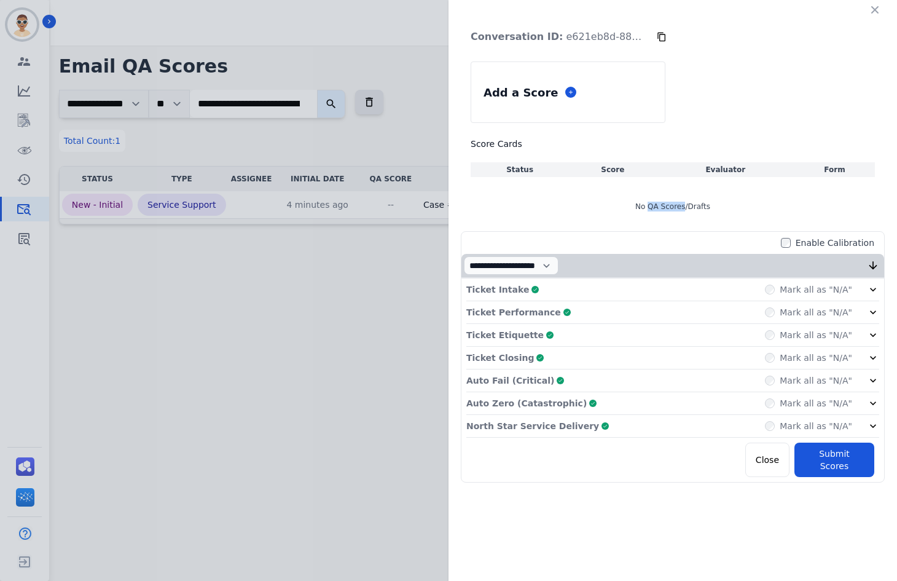
click at [668, 210] on div "No QA Scores/Drafts" at bounding box center [673, 206] width 404 height 34
drag, startPoint x: 668, startPoint y: 210, endPoint x: 657, endPoint y: 210, distance: 10.5
click at [657, 210] on div "No QA Scores/Drafts" at bounding box center [673, 206] width 404 height 34
drag, startPoint x: 657, startPoint y: 210, endPoint x: 664, endPoint y: 210, distance: 6.8
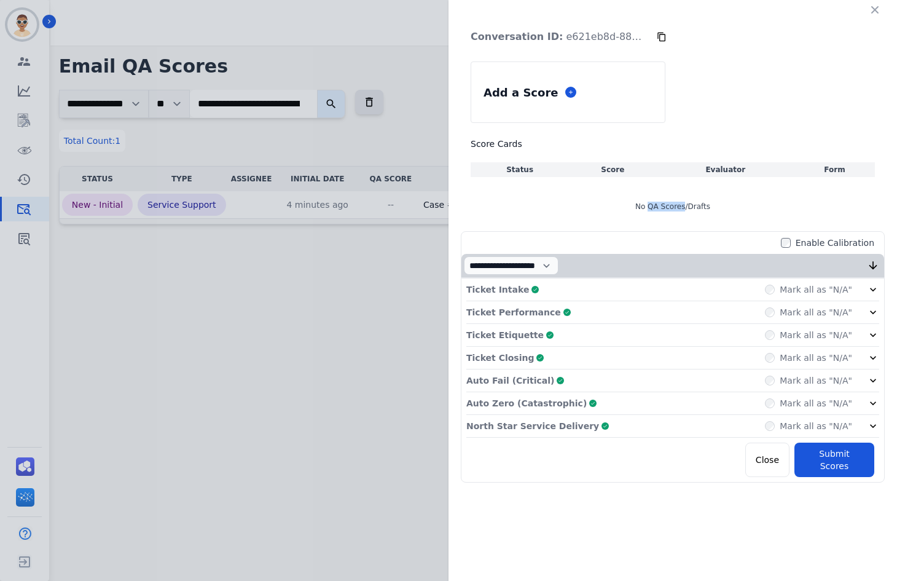
click at [664, 210] on div "No QA Scores/Drafts" at bounding box center [673, 206] width 404 height 34
drag, startPoint x: 664, startPoint y: 210, endPoint x: 654, endPoint y: 210, distance: 9.8
click at [654, 210] on div "No QA Scores/Drafts" at bounding box center [673, 206] width 404 height 34
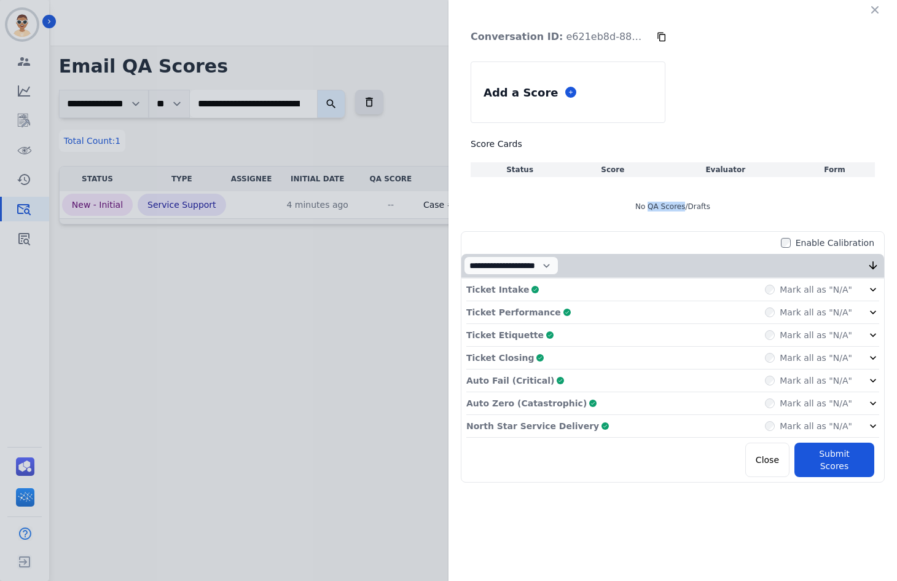
drag, startPoint x: 654, startPoint y: 210, endPoint x: 665, endPoint y: 211, distance: 10.5
click at [665, 211] on div "No QA Scores/Drafts" at bounding box center [673, 206] width 404 height 34
drag, startPoint x: 665, startPoint y: 211, endPoint x: 654, endPoint y: 211, distance: 11.1
click at [654, 211] on div "No QA Scores/Drafts" at bounding box center [673, 206] width 404 height 34
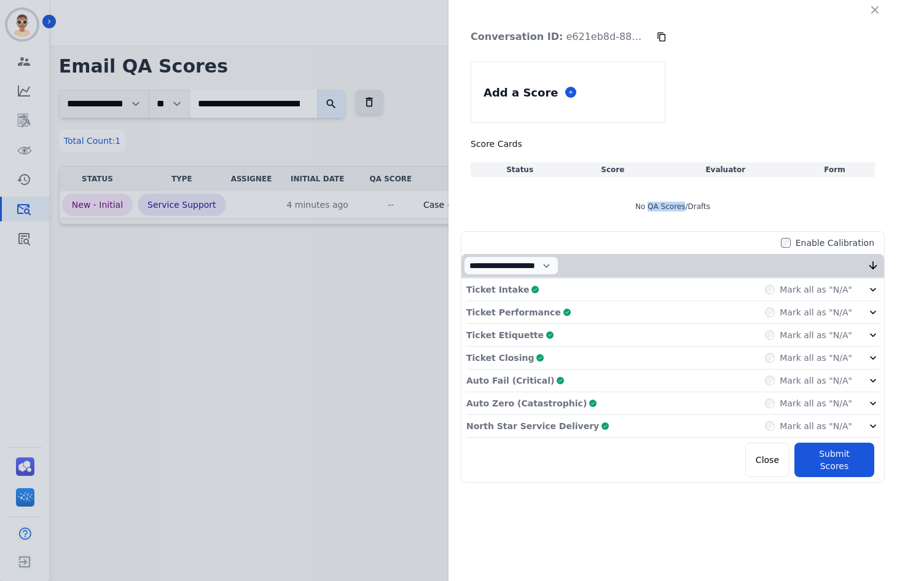
click at [654, 211] on div "No QA Scores/Drafts" at bounding box center [673, 206] width 404 height 34
drag, startPoint x: 654, startPoint y: 211, endPoint x: 672, endPoint y: 210, distance: 17.8
click at [672, 210] on div "No QA Scores/Drafts" at bounding box center [673, 206] width 404 height 34
drag, startPoint x: 672, startPoint y: 210, endPoint x: 656, endPoint y: 213, distance: 15.7
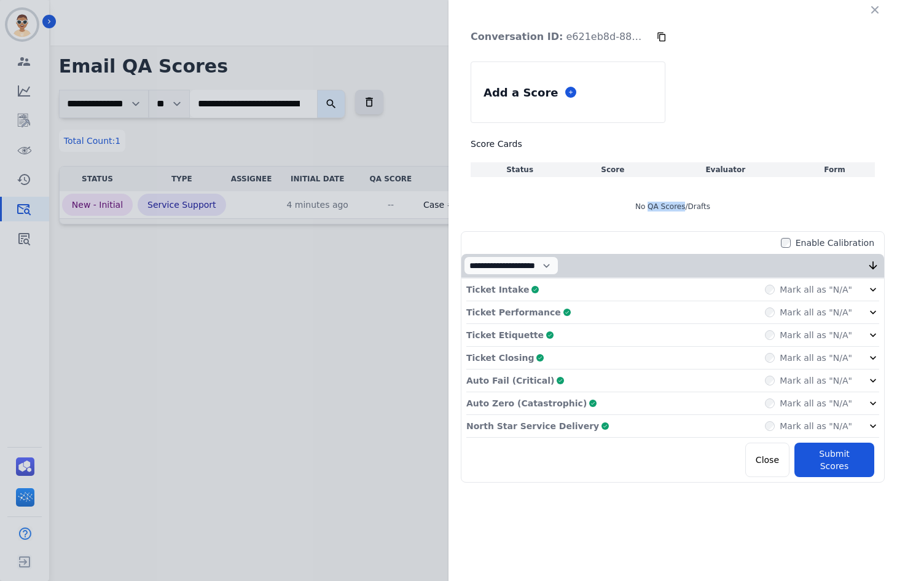
click at [656, 213] on div "No QA Scores/Drafts" at bounding box center [673, 206] width 404 height 34
click at [653, 200] on div "No QA Scores/Drafts" at bounding box center [673, 206] width 404 height 34
click at [653, 204] on div "No QA Scores/Drafts" at bounding box center [673, 206] width 404 height 34
drag, startPoint x: 653, startPoint y: 204, endPoint x: 671, endPoint y: 210, distance: 19.4
click at [671, 210] on div "No QA Scores/Drafts" at bounding box center [673, 206] width 404 height 34
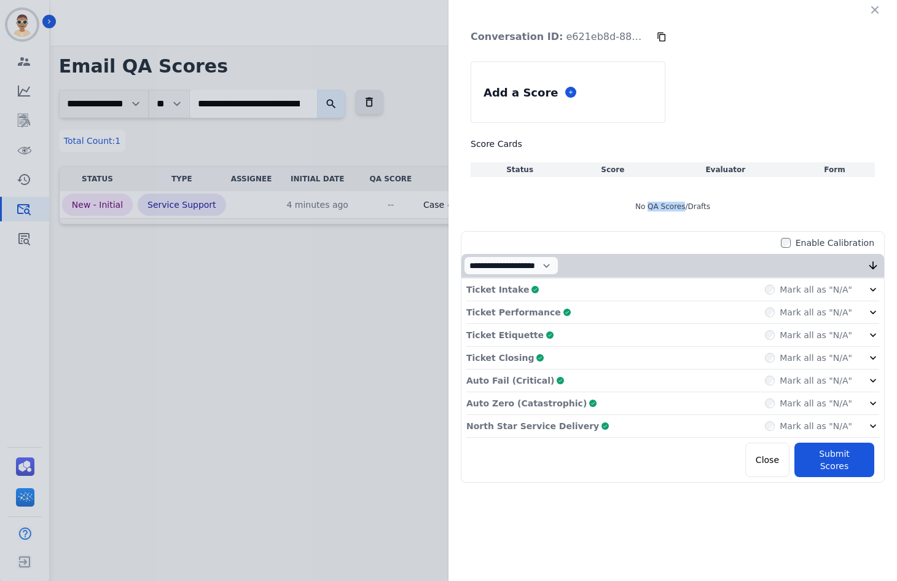
click at [669, 210] on div "No QA Scores/Drafts" at bounding box center [673, 206] width 404 height 34
drag, startPoint x: 669, startPoint y: 210, endPoint x: 657, endPoint y: 211, distance: 11.7
click at [657, 211] on div "No QA Scores/Drafts" at bounding box center [673, 206] width 404 height 34
drag, startPoint x: 657, startPoint y: 211, endPoint x: 670, endPoint y: 210, distance: 12.4
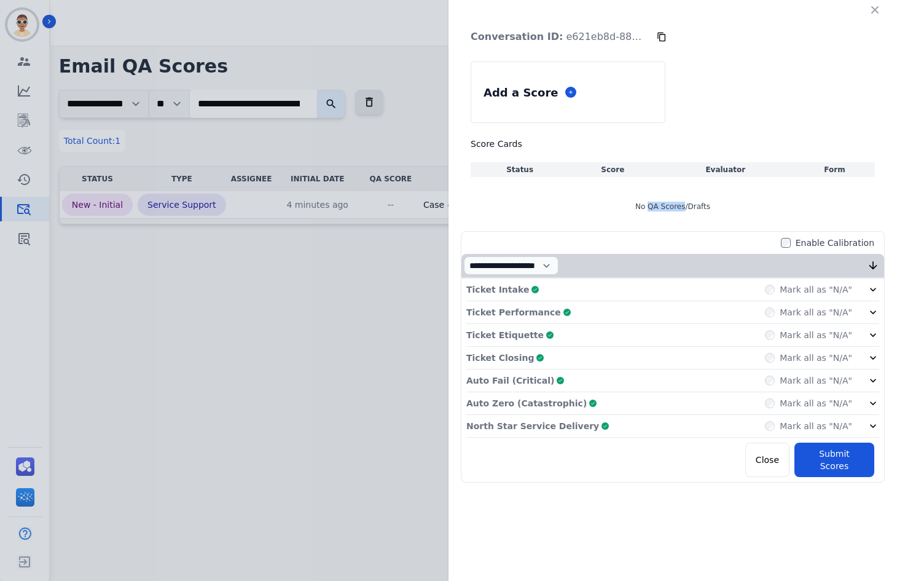
click at [670, 210] on div "No QA Scores/Drafts" at bounding box center [673, 206] width 404 height 34
drag, startPoint x: 670, startPoint y: 210, endPoint x: 654, endPoint y: 209, distance: 16.0
click at [654, 209] on div "No QA Scores/Drafts" at bounding box center [673, 206] width 404 height 34
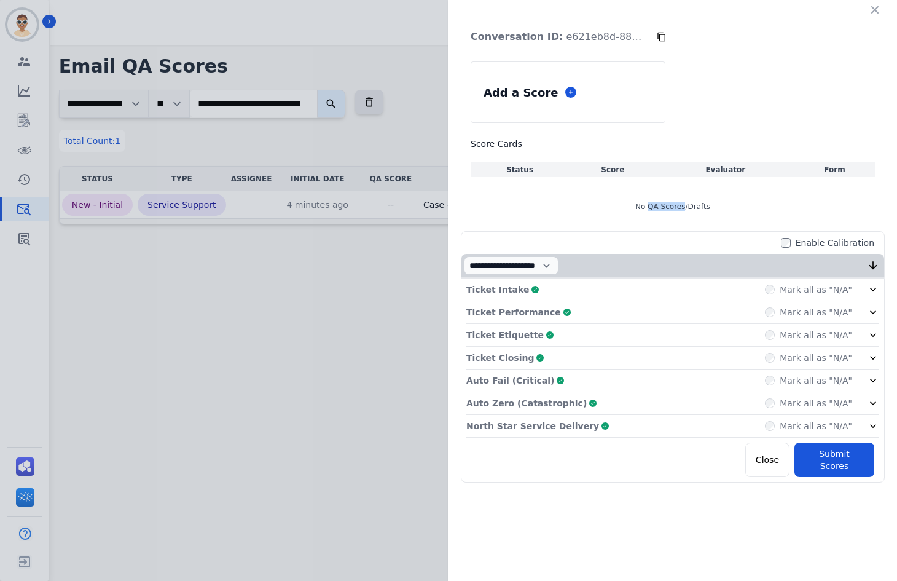
drag, startPoint x: 654, startPoint y: 209, endPoint x: 672, endPoint y: 209, distance: 17.8
click at [672, 209] on div "No QA Scores/Drafts" at bounding box center [673, 206] width 404 height 34
drag, startPoint x: 672, startPoint y: 209, endPoint x: 655, endPoint y: 210, distance: 16.6
click at [655, 210] on div "No QA Scores/Drafts" at bounding box center [673, 206] width 404 height 34
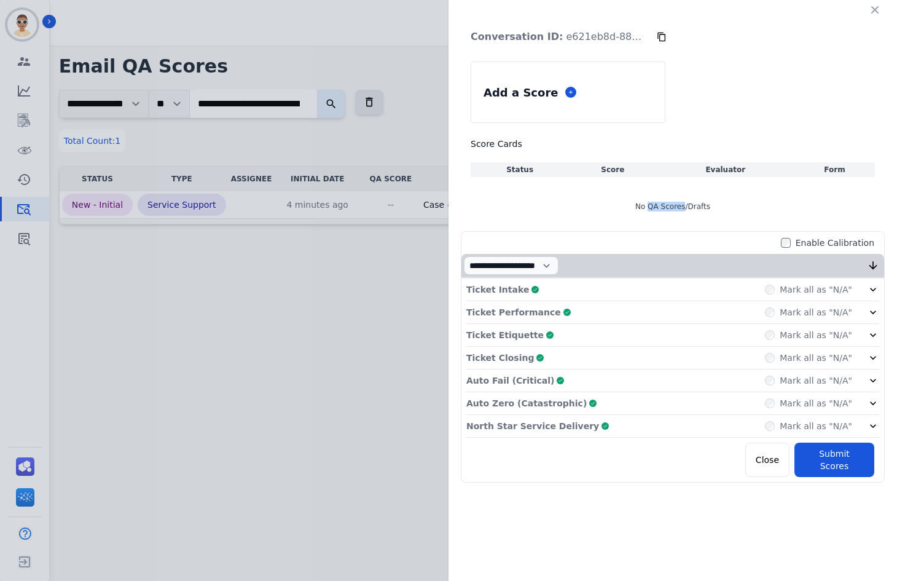
click at [655, 210] on div "No QA Scores/Drafts" at bounding box center [673, 206] width 404 height 34
drag, startPoint x: 655, startPoint y: 210, endPoint x: 677, endPoint y: 207, distance: 21.6
click at [677, 207] on div "No QA Scores/Drafts" at bounding box center [673, 206] width 404 height 34
click at [637, 173] on th "Score" at bounding box center [612, 169] width 87 height 15
click at [25, 242] on div "**********" at bounding box center [448, 290] width 897 height 581
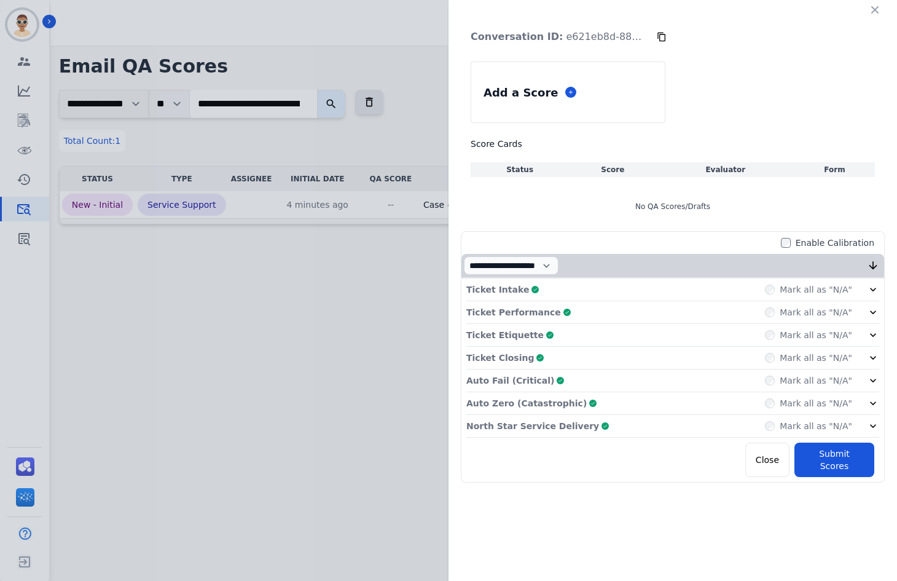
click at [694, 156] on div "Score Cards Status Score Evaluator Form No QA Scores/Drafts" at bounding box center [673, 181] width 404 height 86
click at [337, 276] on div "**********" at bounding box center [448, 290] width 897 height 581
click at [269, 200] on div "**********" at bounding box center [448, 290] width 897 height 581
click at [880, 19] on button "button" at bounding box center [875, 10] width 20 height 20
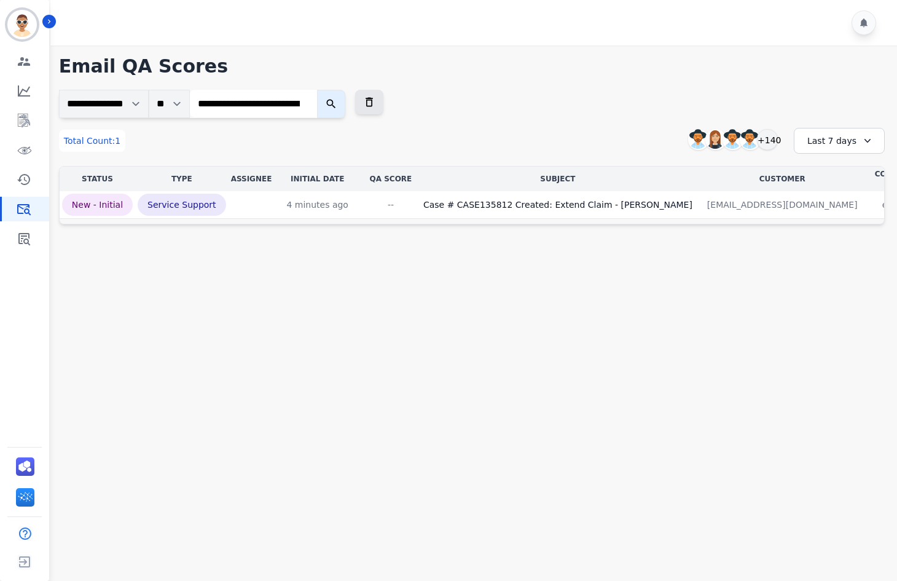
click at [550, 270] on main "**********" at bounding box center [472, 335] width 850 height 581
